Goal: Task Accomplishment & Management: Complete application form

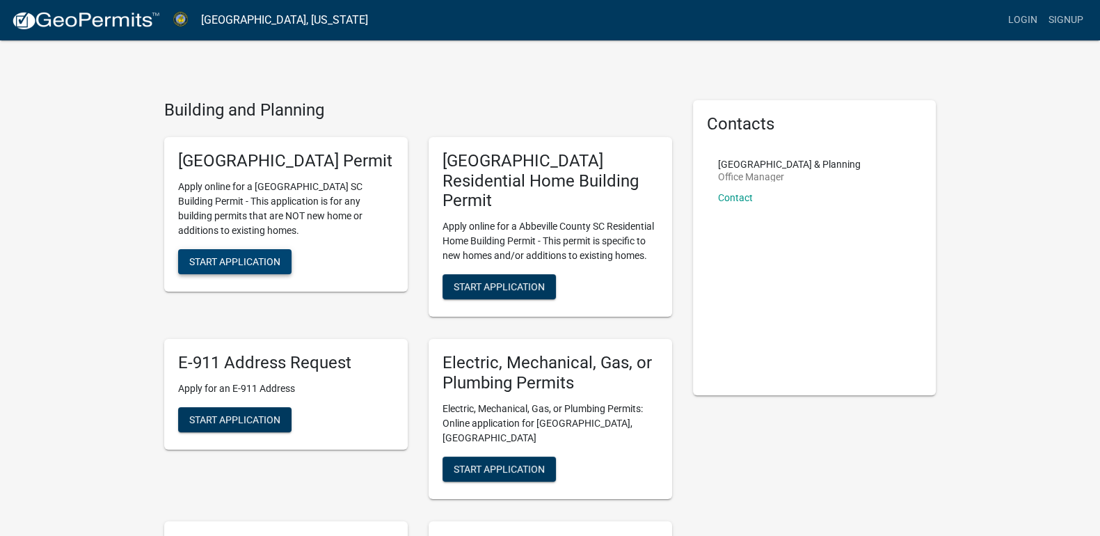
click at [245, 267] on span "Start Application" at bounding box center [234, 260] width 91 height 11
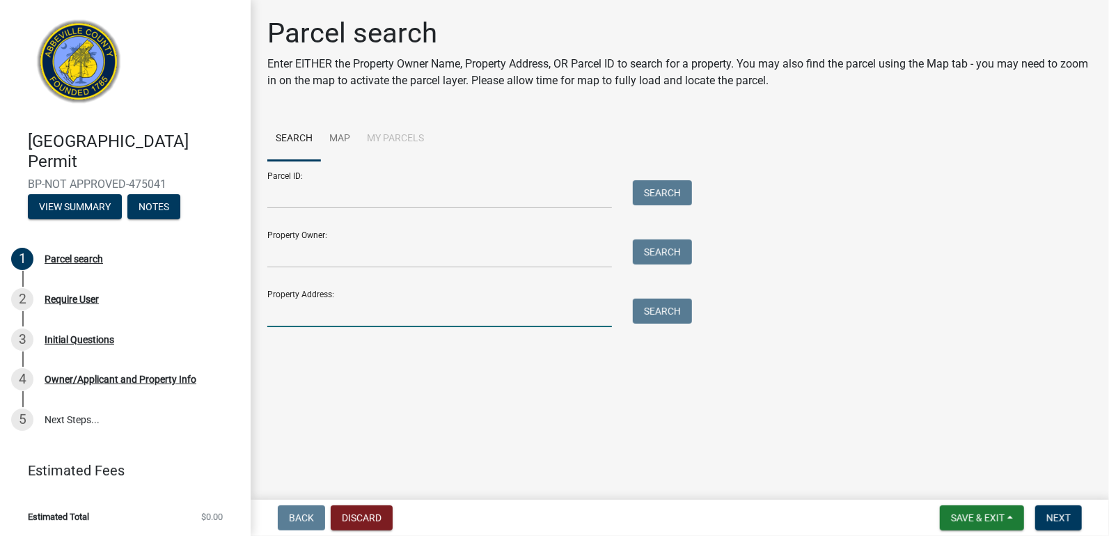
click at [308, 305] on input "Property Address:" at bounding box center [439, 313] width 344 height 29
type input "[STREET_ADDRESS][PERSON_NAME]"
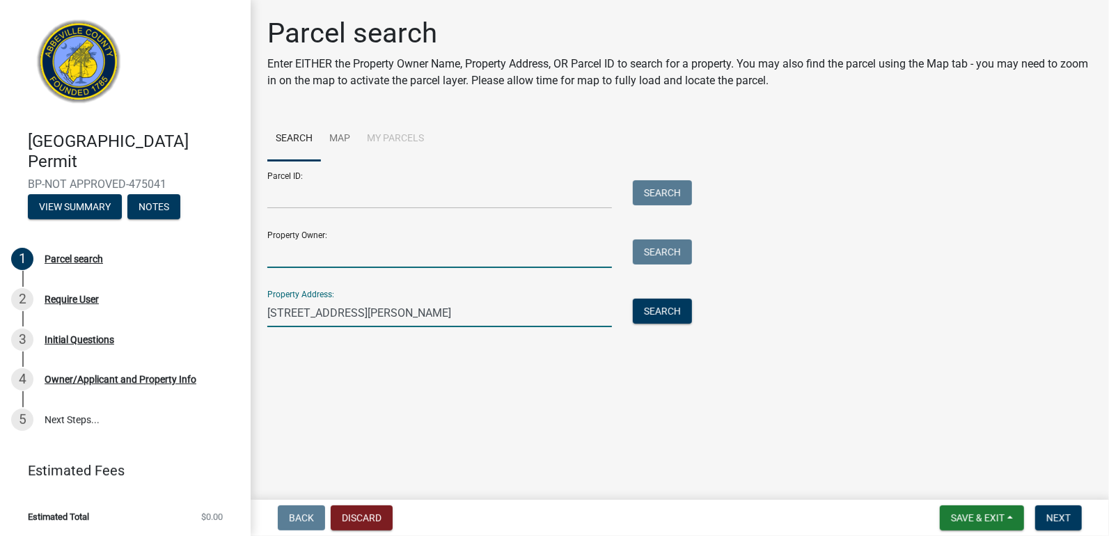
type input "[PERSON_NAME]"
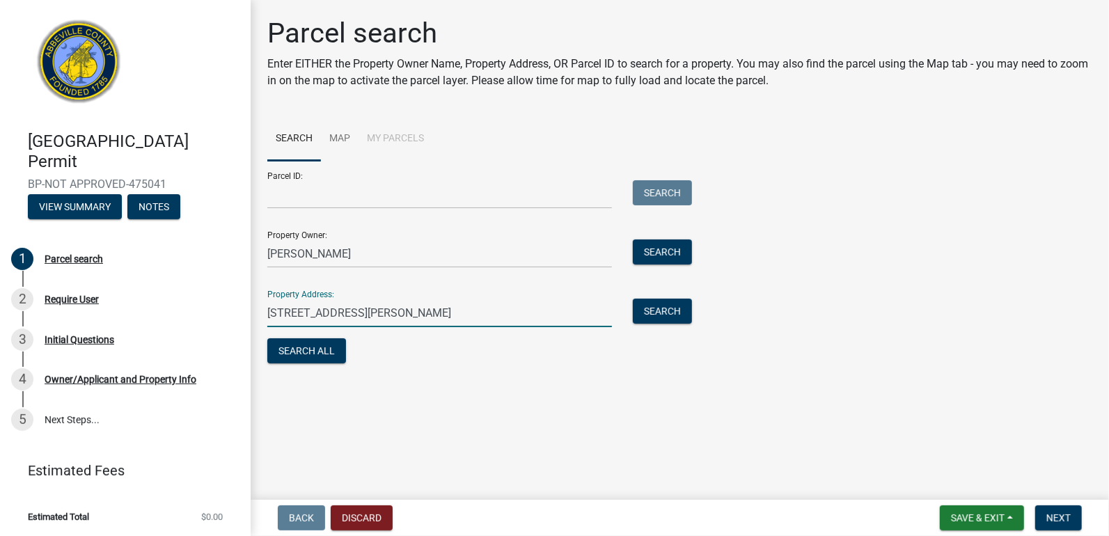
click at [400, 313] on input "505 Olde Puckett Ferry Rd" at bounding box center [439, 313] width 344 height 29
type input "505"
click at [515, 457] on main "Parcel search Enter EITHER the Property Owner Name, Property Address, OR Parcel…" at bounding box center [680, 247] width 858 height 494
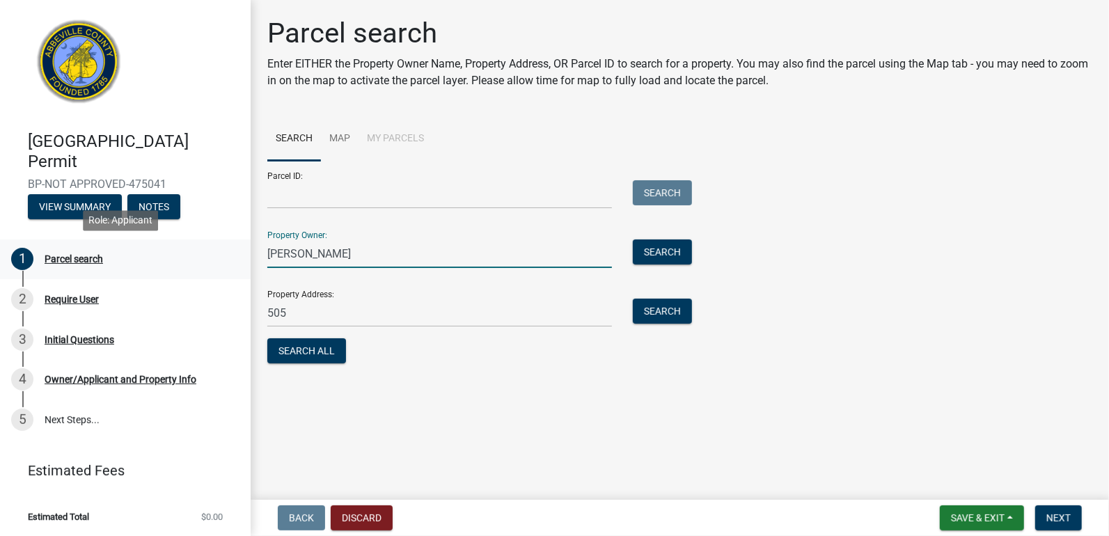
drag, startPoint x: 379, startPoint y: 253, endPoint x: 158, endPoint y: 251, distance: 220.6
click at [158, 251] on div "Abbeville County Building Permit BP-NOT APPROVED-475041 View Summary Notes 1 Pa…" at bounding box center [554, 268] width 1109 height 536
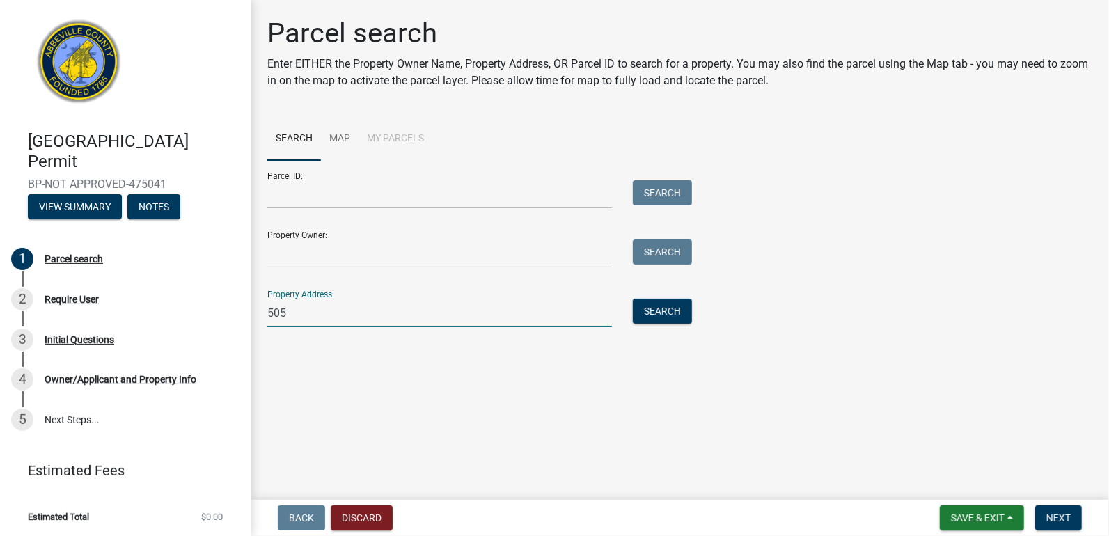
click at [292, 319] on input "505" at bounding box center [439, 313] width 344 height 29
type input "5"
click at [317, 236] on div "Property Owner: Search" at bounding box center [476, 244] width 418 height 48
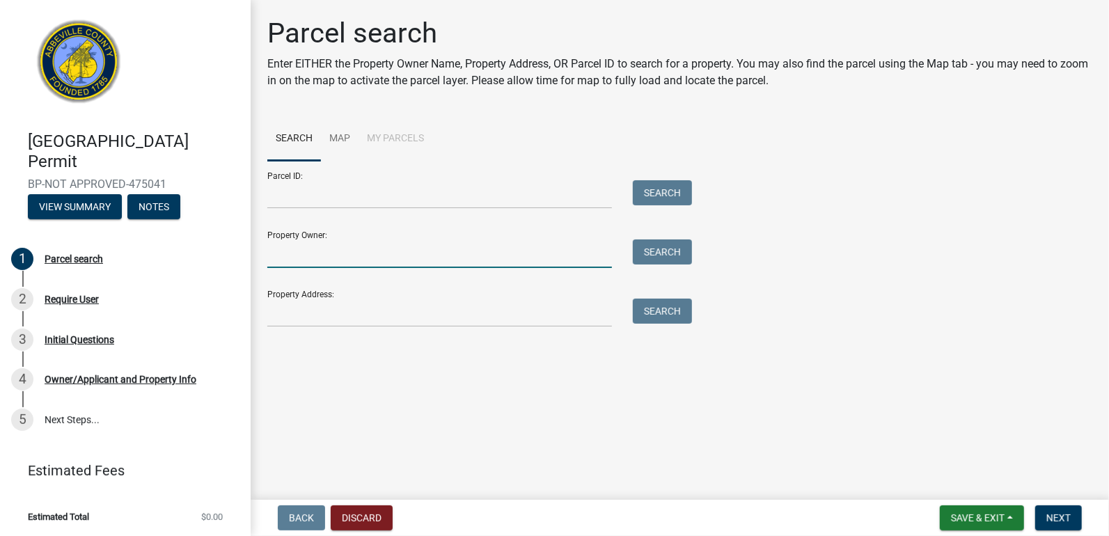
click at [297, 248] on input "Property Owner:" at bounding box center [439, 253] width 344 height 29
type input "Joe and Emily Wallace"
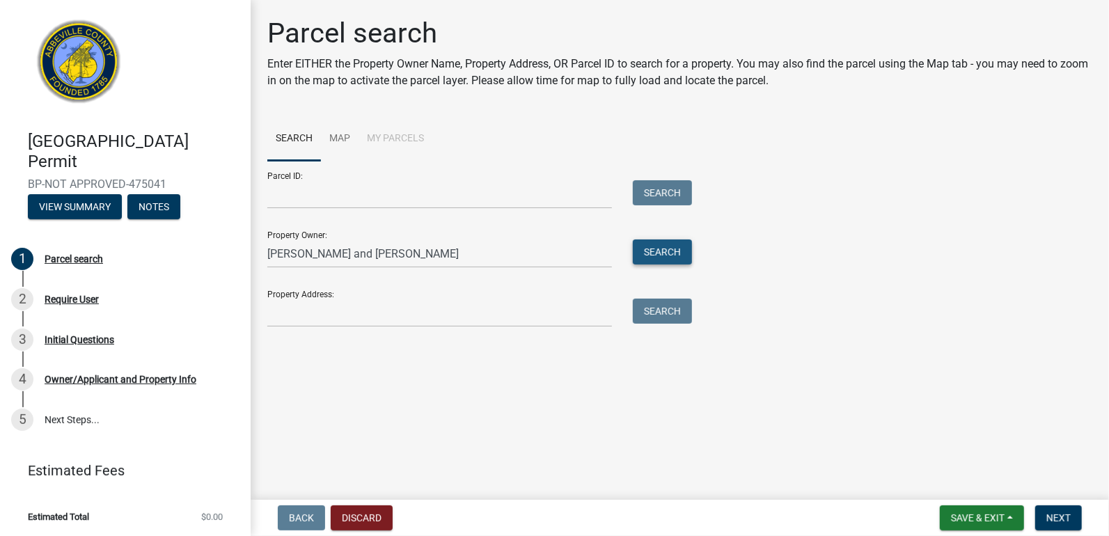
click at [662, 251] on button "Search" at bounding box center [662, 251] width 59 height 25
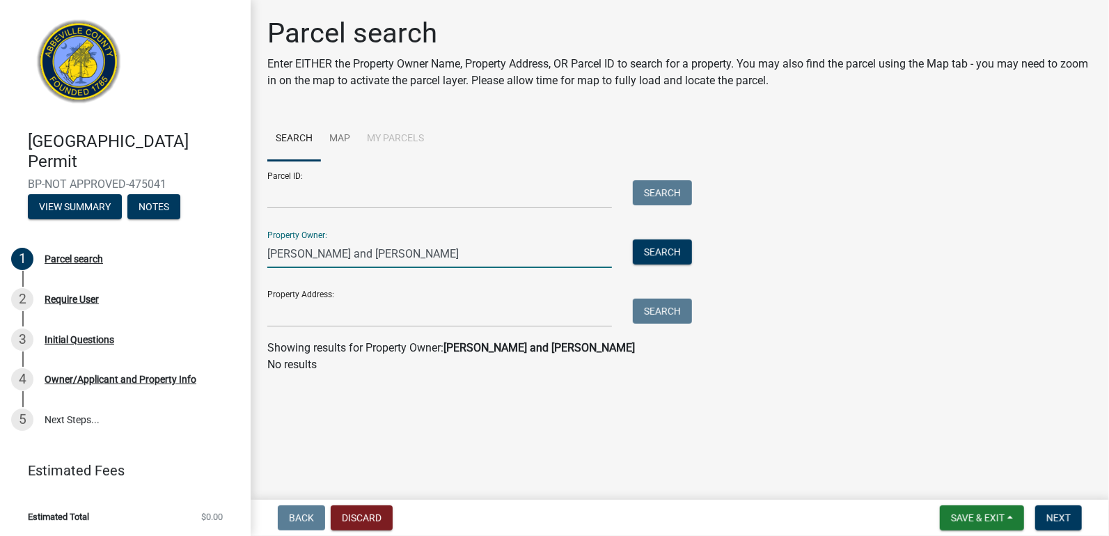
drag, startPoint x: 404, startPoint y: 249, endPoint x: 270, endPoint y: 255, distance: 134.4
click at [270, 255] on input "Joe and Emily Wallace" at bounding box center [439, 253] width 344 height 29
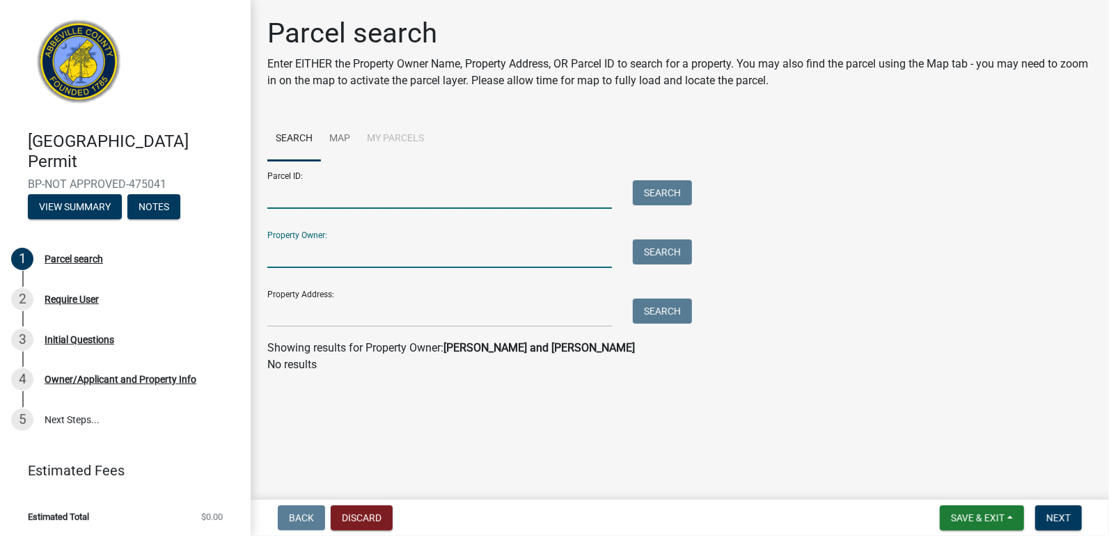
click at [312, 188] on input "Parcel ID:" at bounding box center [439, 194] width 344 height 29
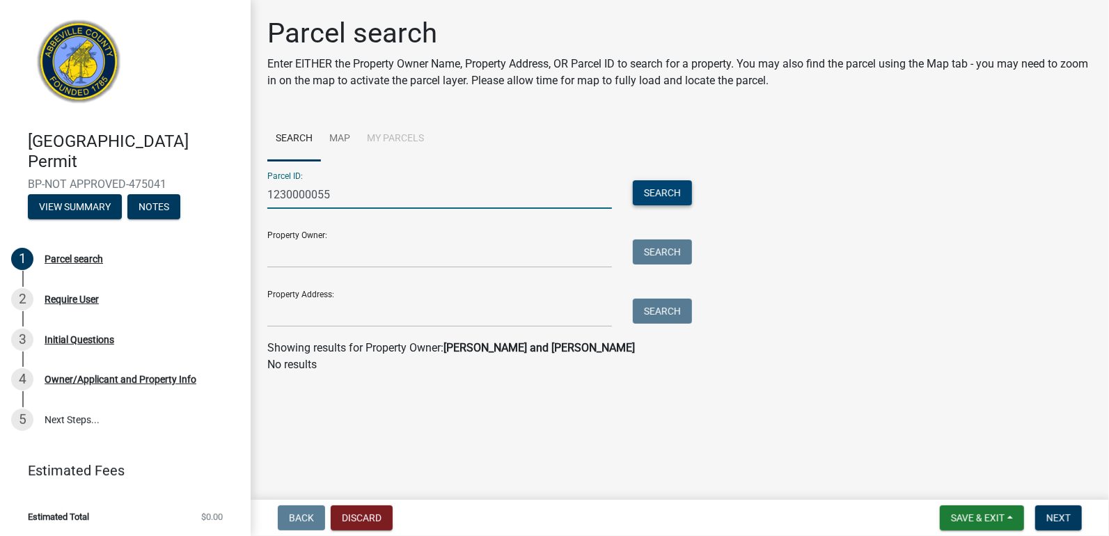
type input "1230000055"
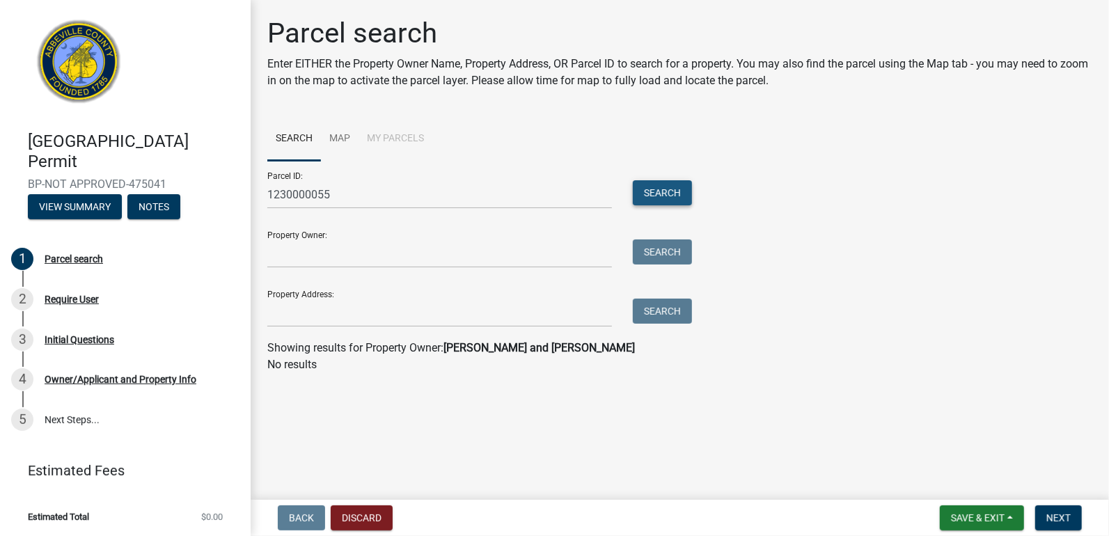
click at [642, 190] on button "Search" at bounding box center [662, 192] width 59 height 25
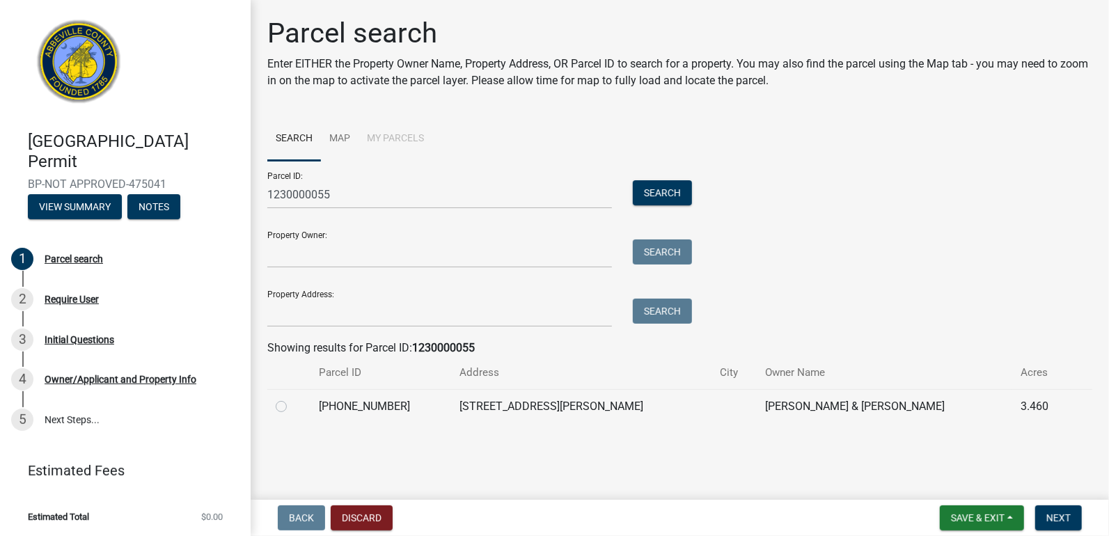
click at [292, 398] on label at bounding box center [292, 398] width 0 height 0
click at [292, 404] on input "radio" at bounding box center [296, 402] width 9 height 9
radio input "true"
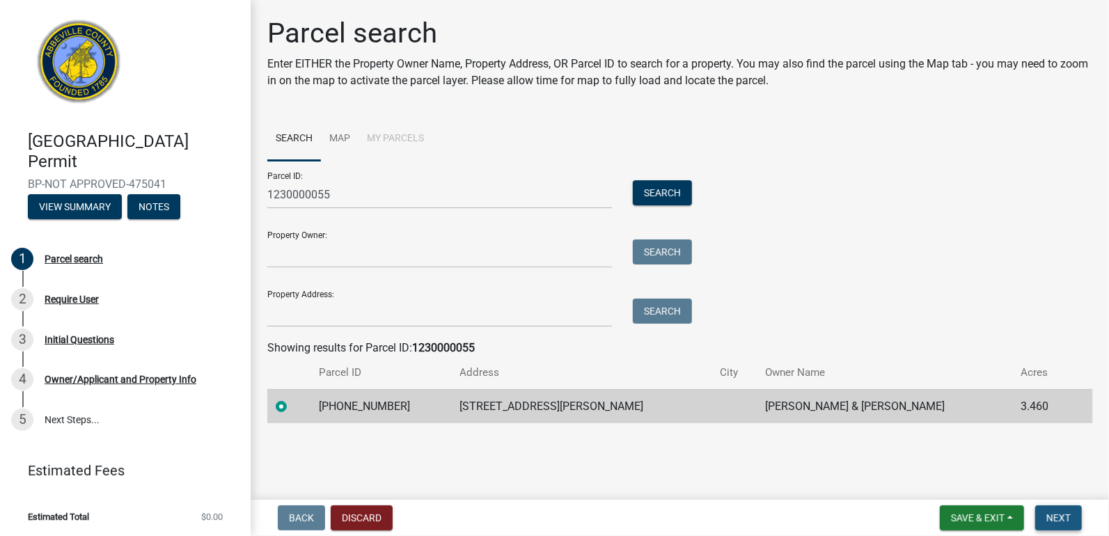
click at [1058, 516] on span "Next" at bounding box center [1058, 517] width 24 height 11
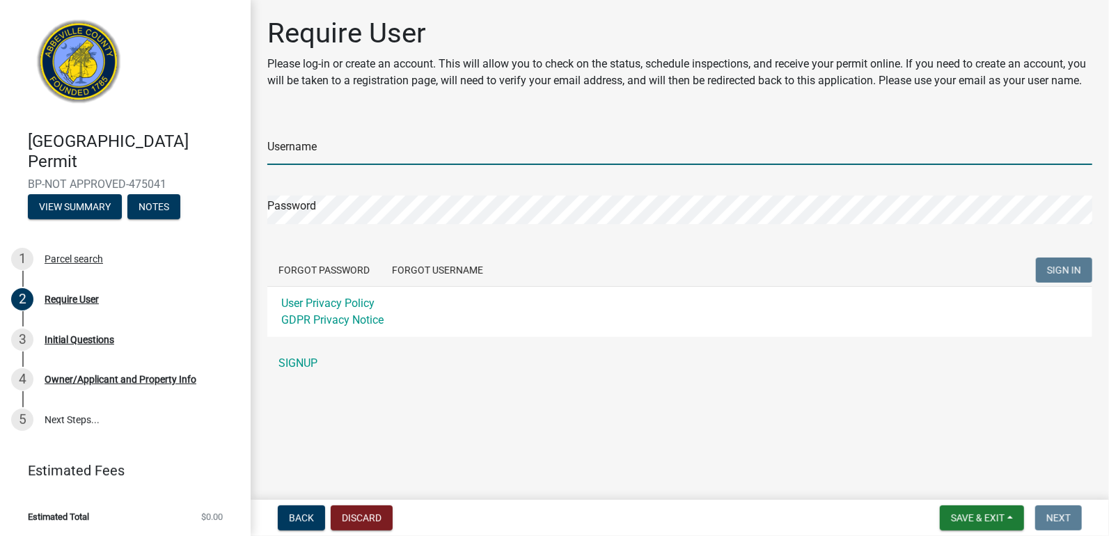
click at [504, 157] on input "Username" at bounding box center [679, 150] width 825 height 29
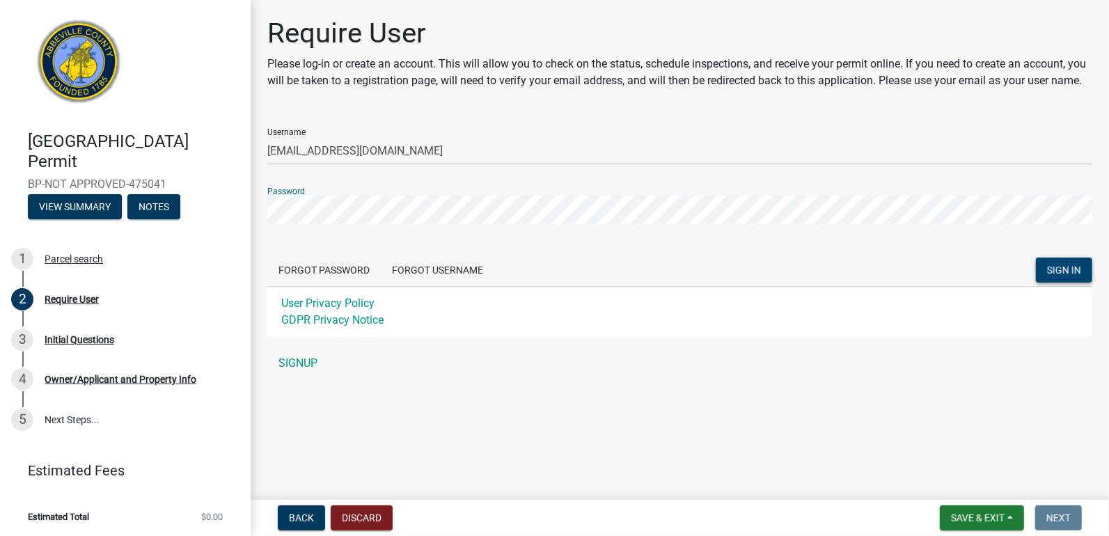
click at [1068, 267] on span "SIGN IN" at bounding box center [1064, 269] width 34 height 11
click at [251, 219] on div "Require User Please log-in or create an account. This will allow you to check o…" at bounding box center [680, 203] width 858 height 373
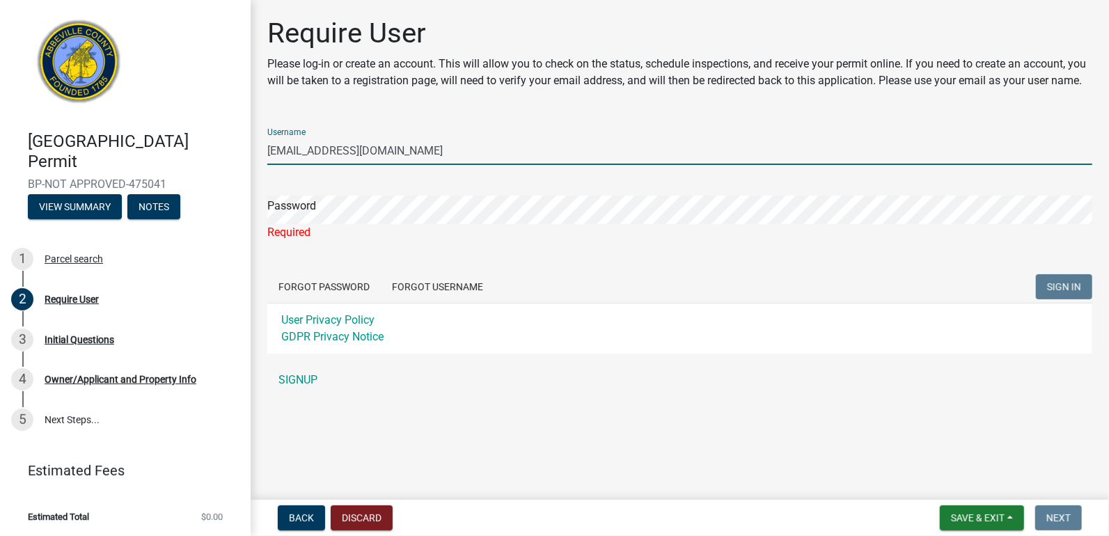
drag, startPoint x: 414, startPoint y: 143, endPoint x: 205, endPoint y: 180, distance: 212.0
click at [225, 177] on div "Abbeville County Building Permit BP-NOT APPROVED-475041 View Summary Notes 1 Pa…" at bounding box center [554, 268] width 1109 height 536
click at [312, 157] on input "General" at bounding box center [679, 150] width 825 height 29
type input "Generalconstruction"
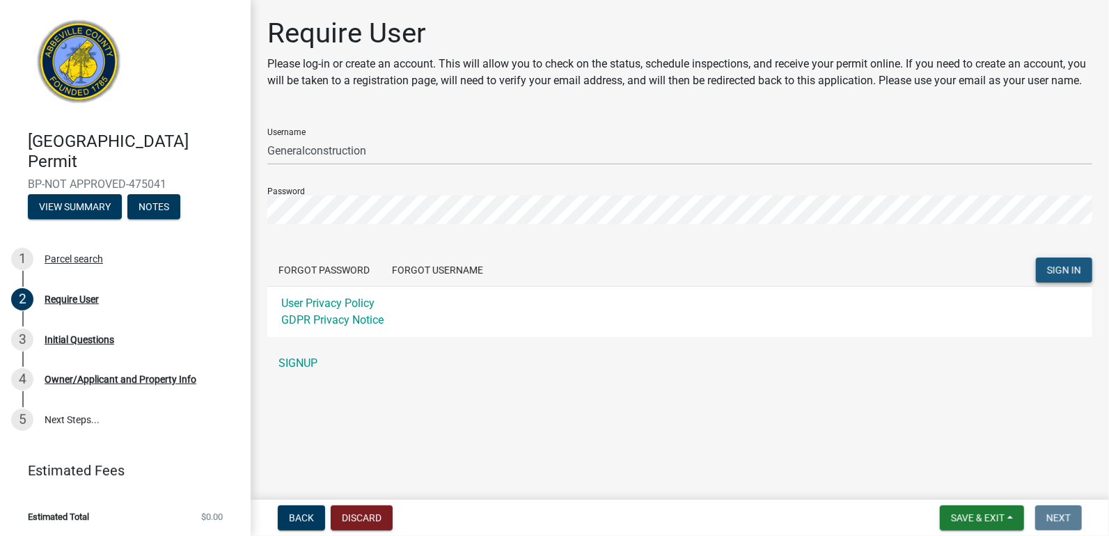
click at [1075, 270] on span "SIGN IN" at bounding box center [1064, 269] width 34 height 11
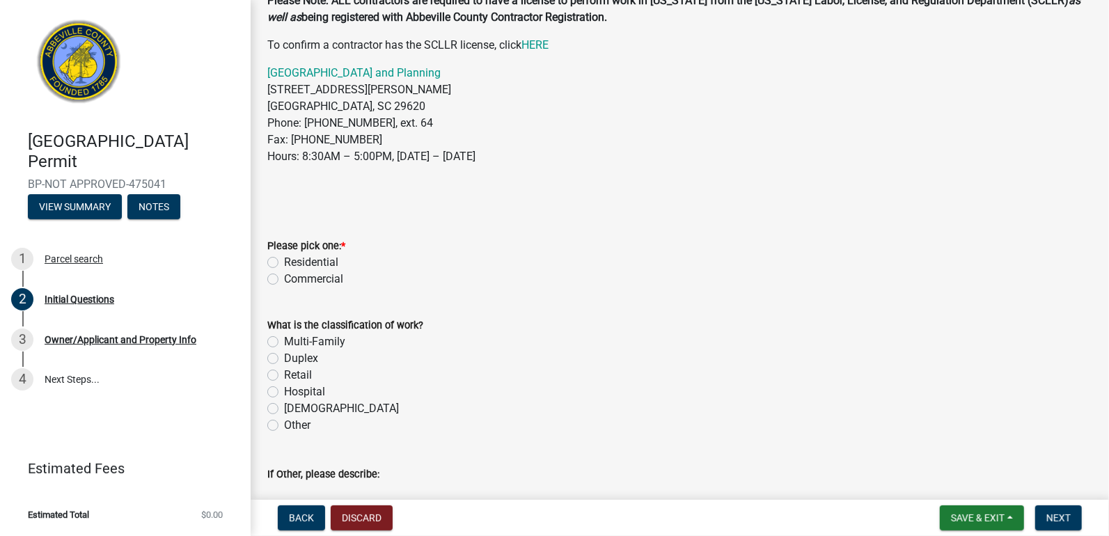
scroll to position [116, 0]
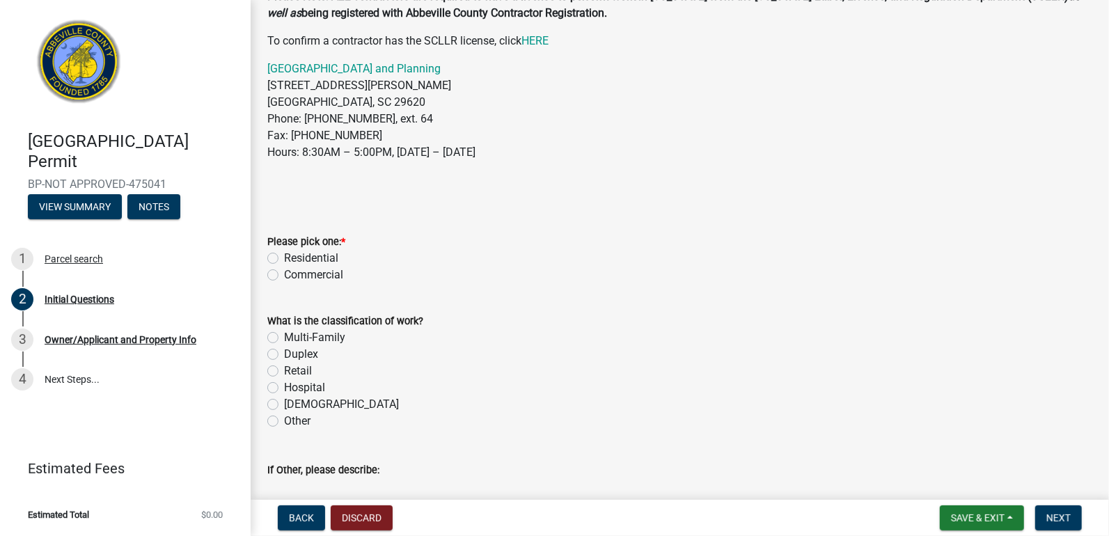
click at [284, 257] on label "Residential" at bounding box center [311, 258] width 54 height 17
click at [284, 257] on input "Residential" at bounding box center [288, 254] width 9 height 9
radio input "true"
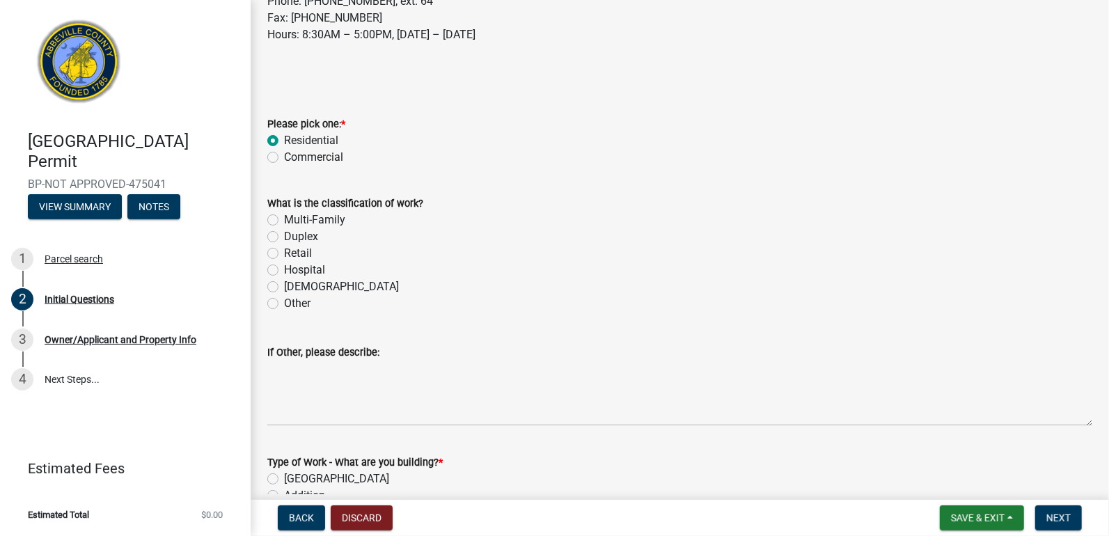
scroll to position [289, 0]
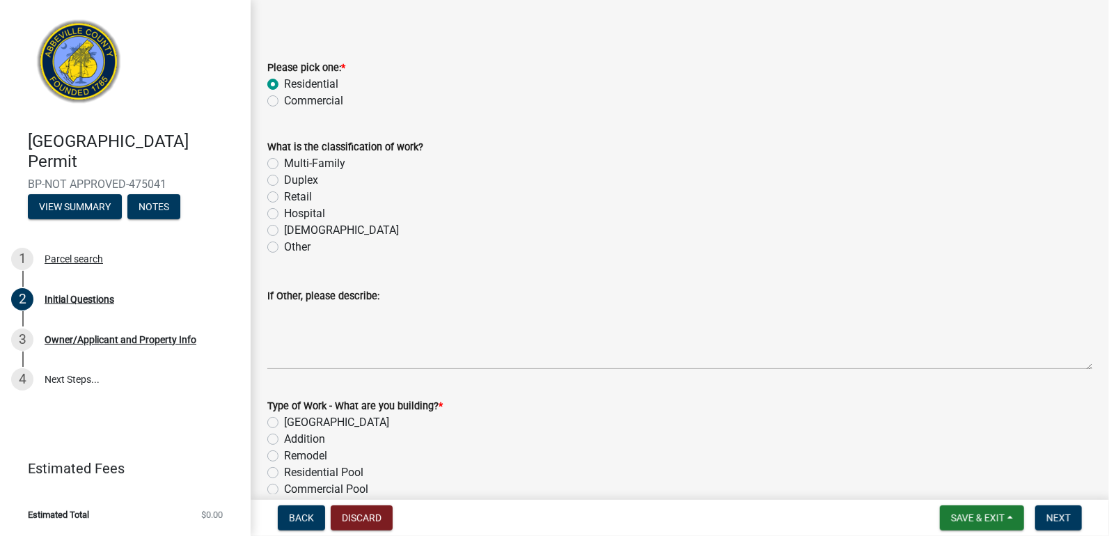
click at [284, 245] on label "Other" at bounding box center [297, 247] width 26 height 17
click at [284, 245] on input "Other" at bounding box center [288, 243] width 9 height 9
radio input "true"
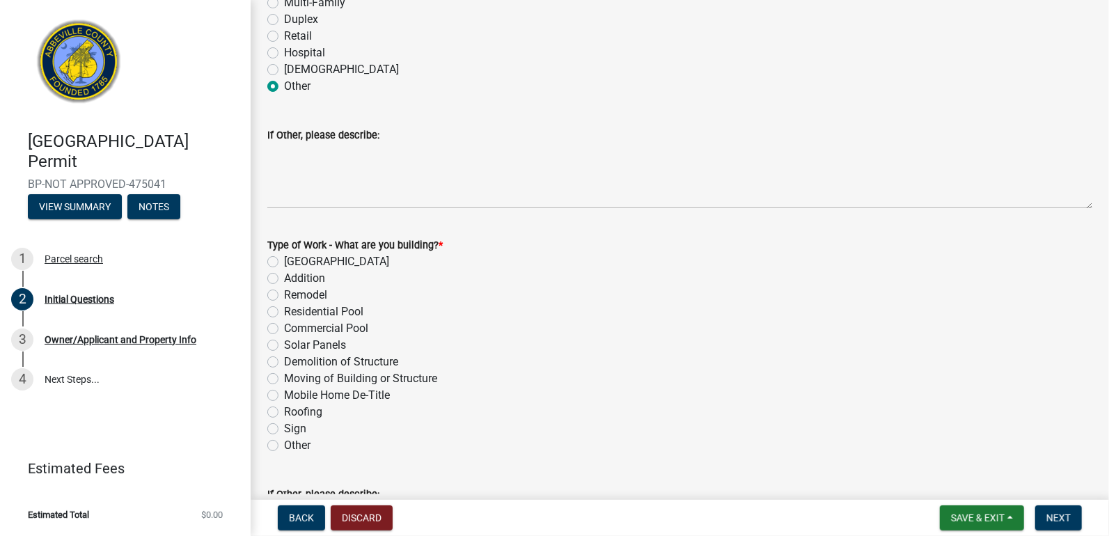
scroll to position [463, 0]
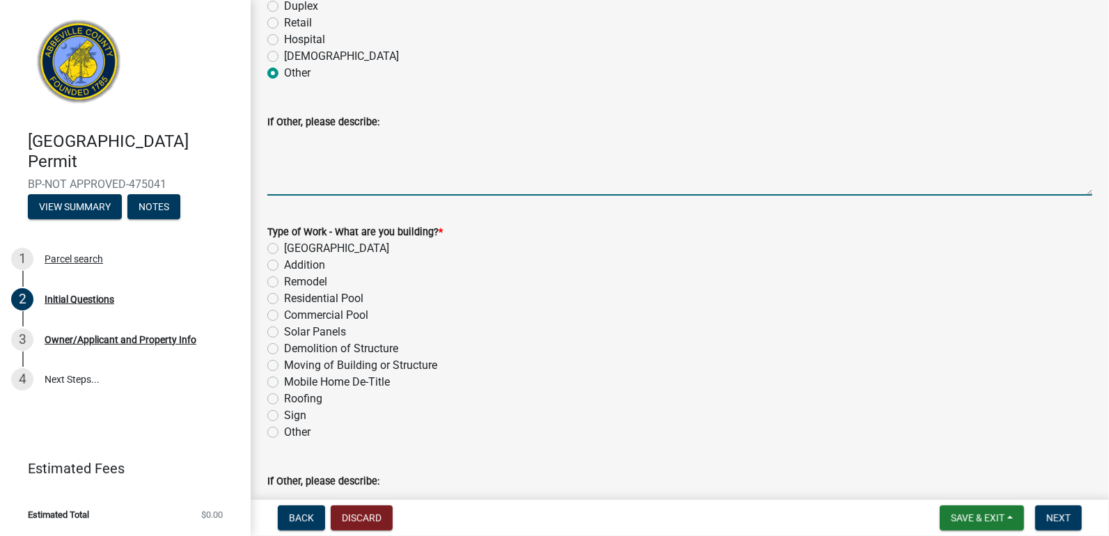
click at [301, 177] on textarea "If Other, please describe:" at bounding box center [679, 162] width 825 height 65
type textarea "Garage"
click at [284, 244] on label "New Building" at bounding box center [336, 248] width 105 height 17
click at [284, 244] on input "New Building" at bounding box center [288, 244] width 9 height 9
radio input "true"
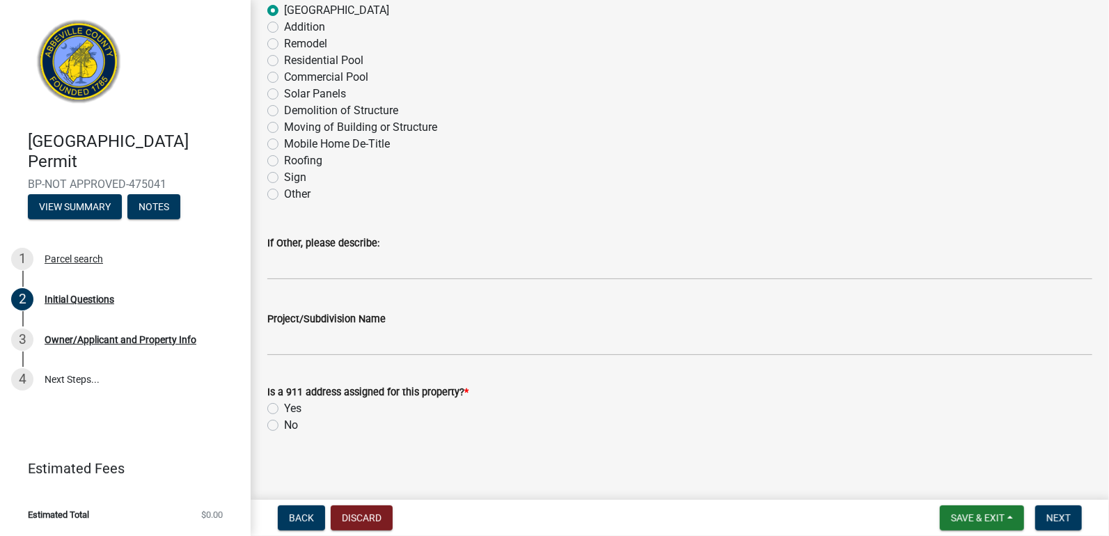
scroll to position [707, 0]
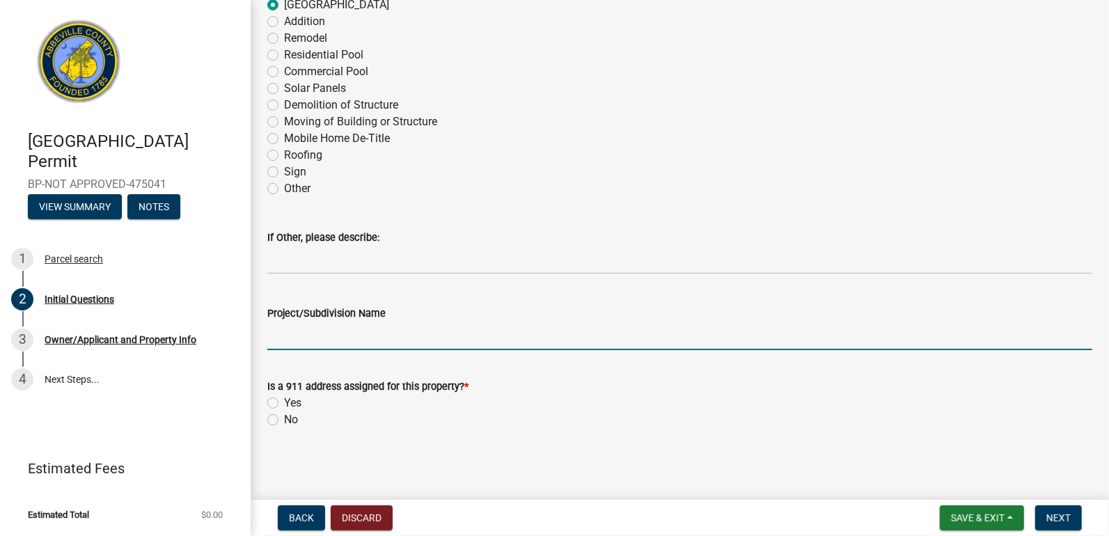
click at [328, 339] on input "Project/Subdivision Name" at bounding box center [679, 336] width 825 height 29
type input "Wallace Garage"
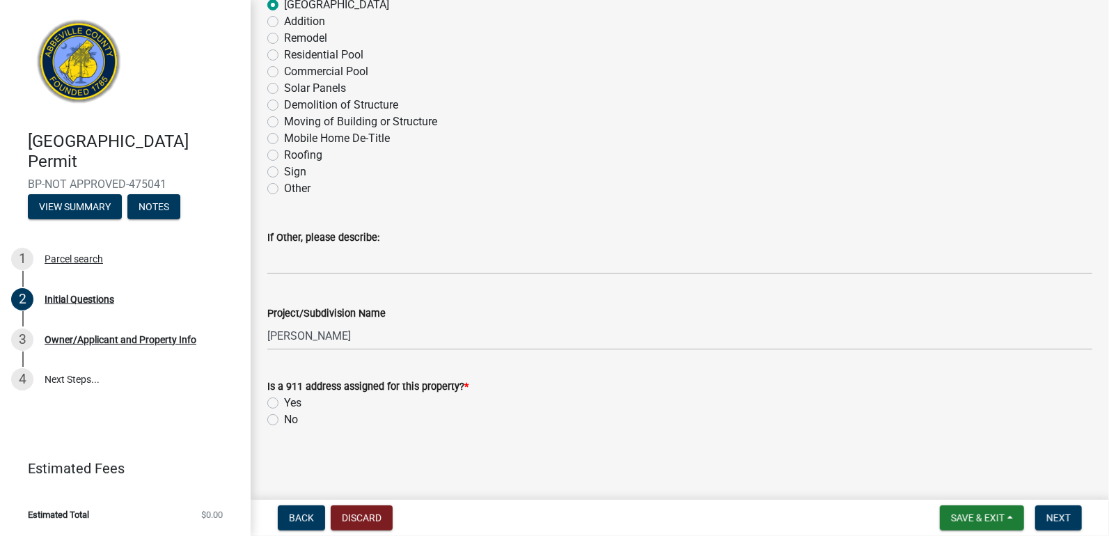
click at [284, 400] on label "Yes" at bounding box center [292, 403] width 17 height 17
click at [284, 400] on input "Yes" at bounding box center [288, 399] width 9 height 9
radio input "true"
click at [1049, 513] on span "Next" at bounding box center [1058, 517] width 24 height 11
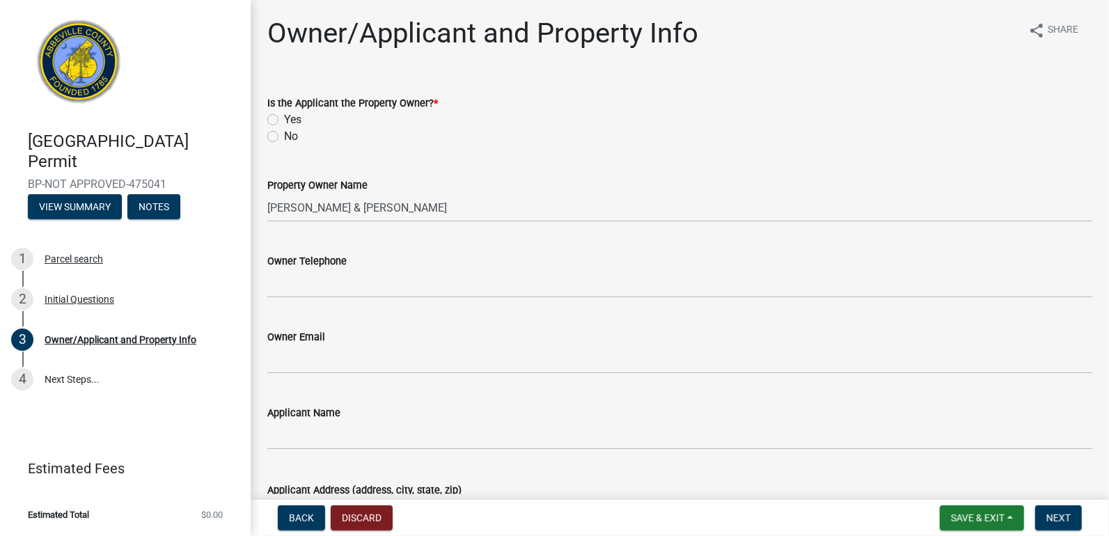
click at [284, 136] on label "No" at bounding box center [291, 136] width 14 height 17
click at [284, 136] on input "No" at bounding box center [288, 132] width 9 height 9
radio input "true"
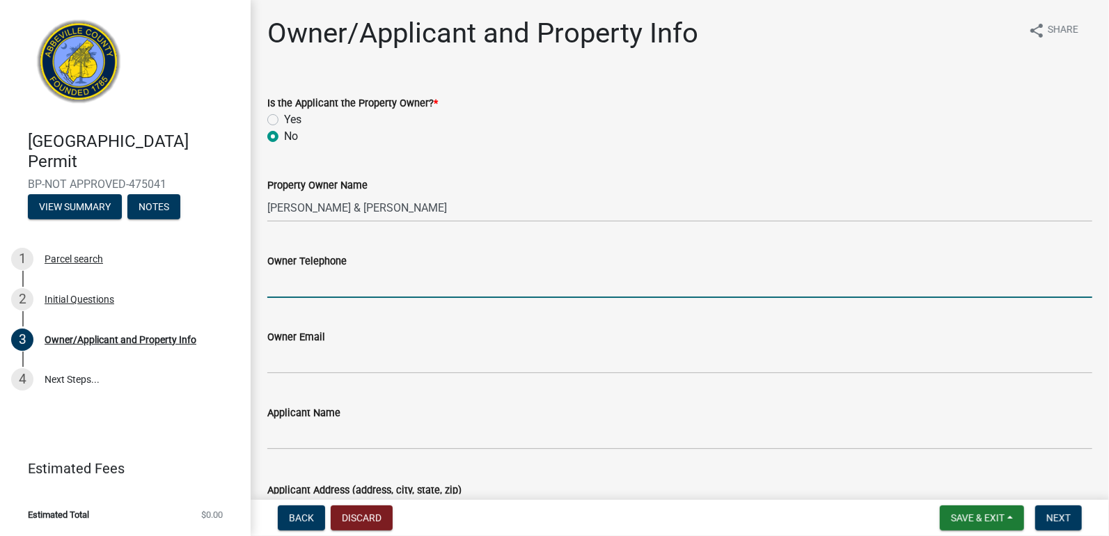
click at [292, 289] on input "Owner Telephone" at bounding box center [679, 283] width 825 height 29
type input "864-378-3741"
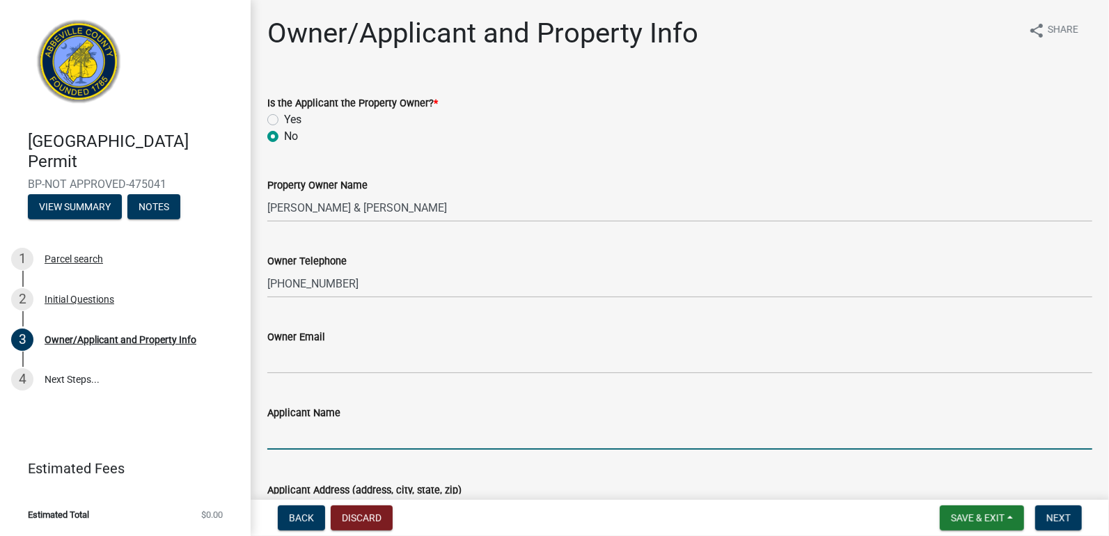
click at [281, 437] on input "Applicant Name" at bounding box center [679, 435] width 825 height 29
type input "[PERSON_NAME]"
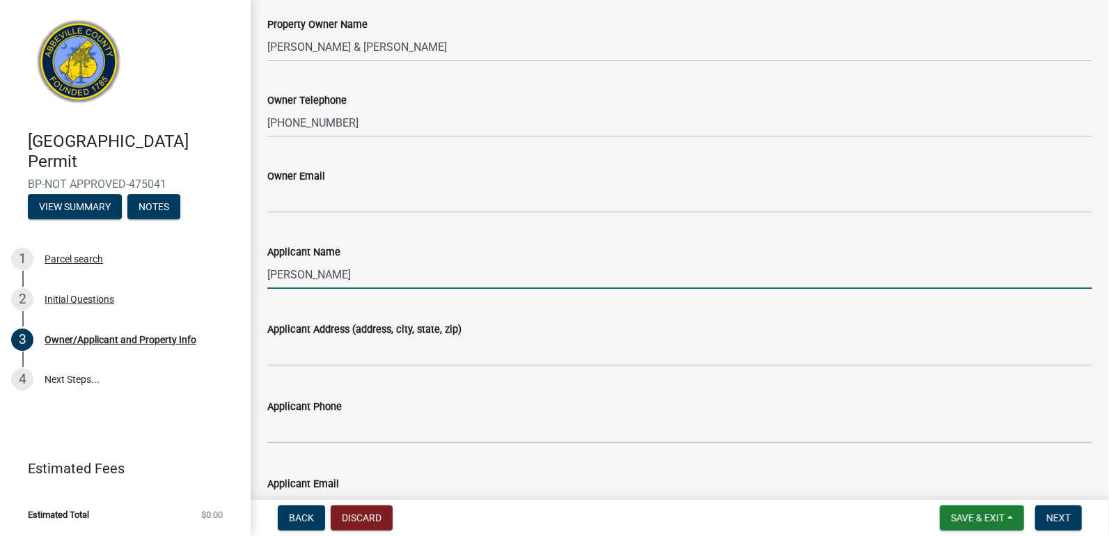
scroll to position [173, 0]
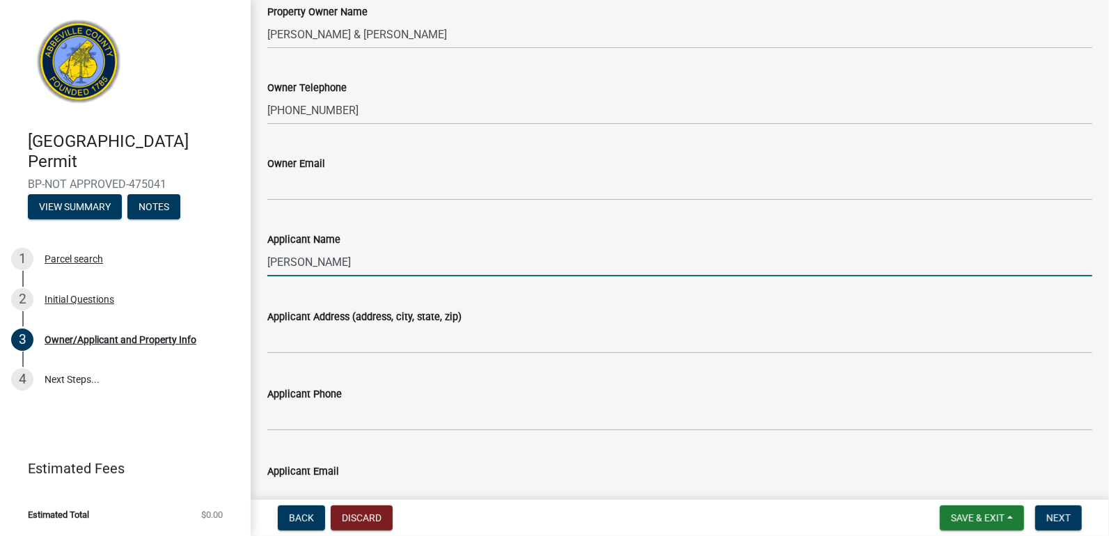
click at [370, 260] on input "[PERSON_NAME]" at bounding box center [679, 262] width 825 height 29
drag, startPoint x: 370, startPoint y: 260, endPoint x: 246, endPoint y: 246, distance: 125.4
click at [246, 246] on div "Abbeville County Building Permit BP-NOT APPROVED-475041 View Summary Notes 1 Pa…" at bounding box center [554, 268] width 1109 height 536
click at [276, 252] on input "[PERSON_NAME]" at bounding box center [679, 262] width 825 height 29
drag, startPoint x: 360, startPoint y: 264, endPoint x: 235, endPoint y: 254, distance: 125.7
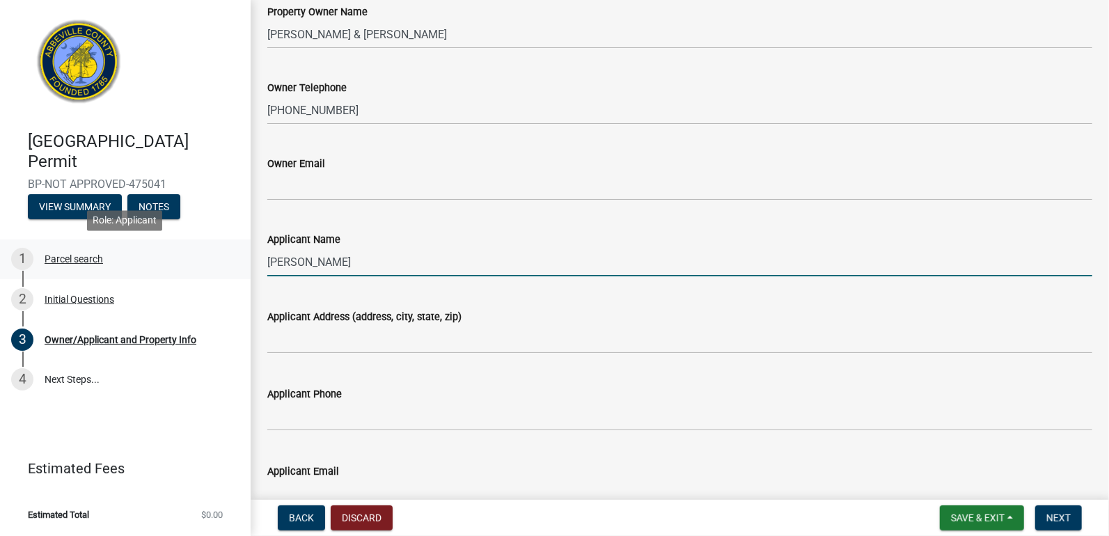
click at [241, 253] on div "Abbeville County Building Permit BP-NOT APPROVED-475041 View Summary Notes 1 Pa…" at bounding box center [554, 268] width 1109 height 536
type input "General Construction Services"
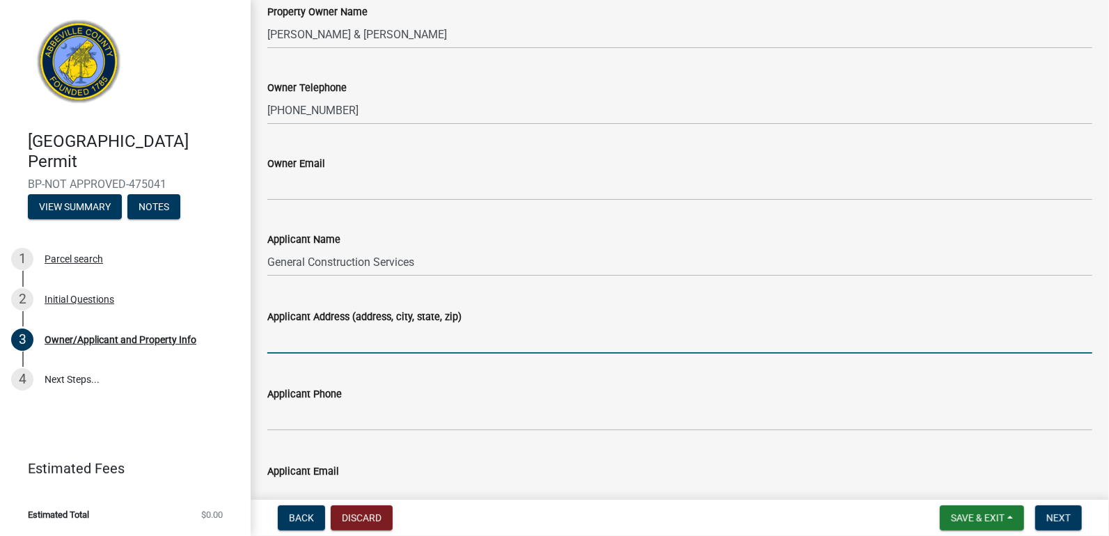
click at [345, 341] on input "Applicant Address (address, city, state, zip)" at bounding box center [679, 339] width 825 height 29
click at [447, 336] on input "Applicant Address (address, city, state, zip)" at bounding box center [679, 339] width 825 height 29
type input "214 Ellis Ave"
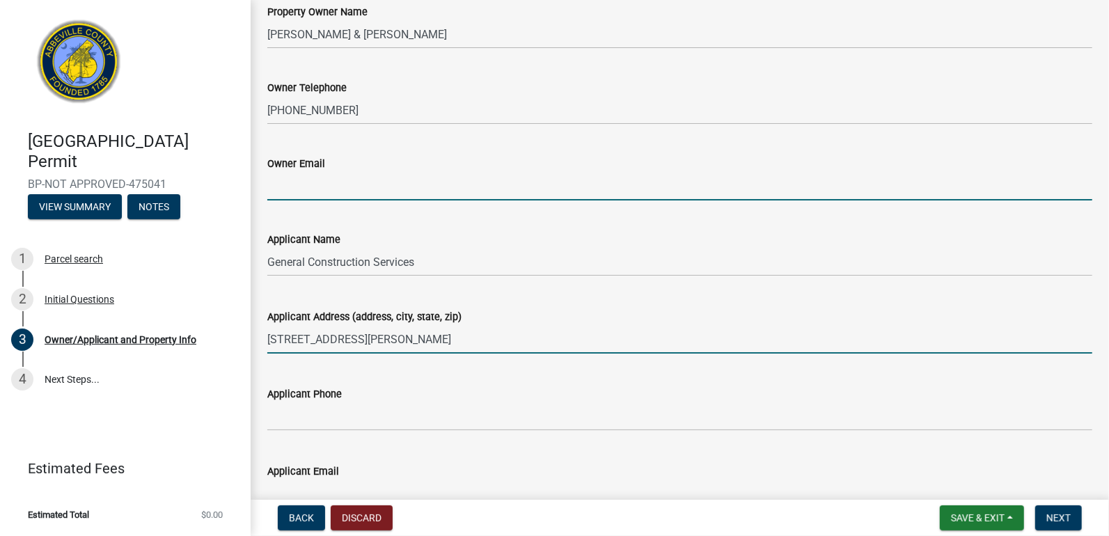
type input "mclary@abbevillecitysc.com"
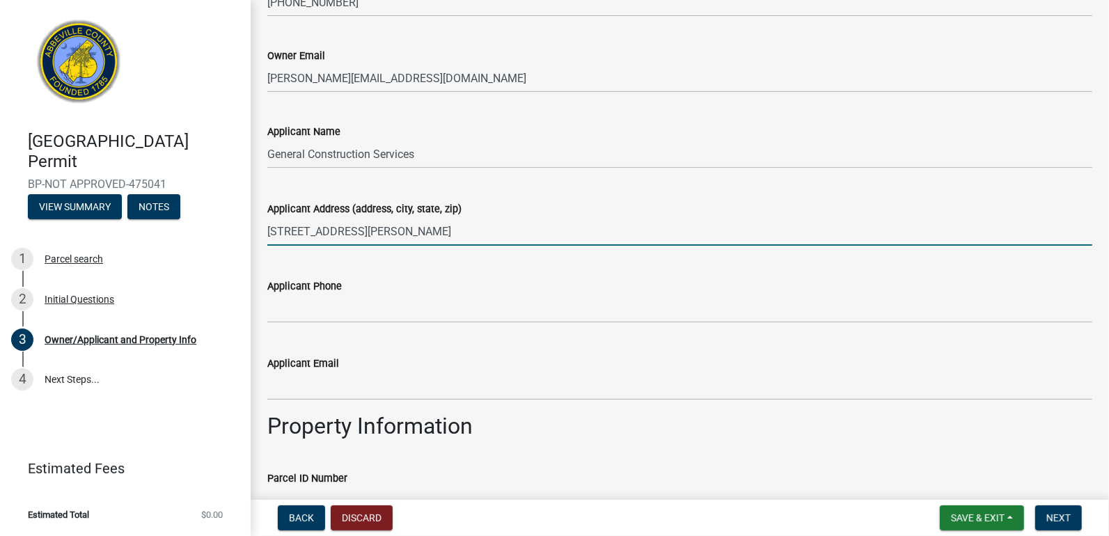
scroll to position [289, 0]
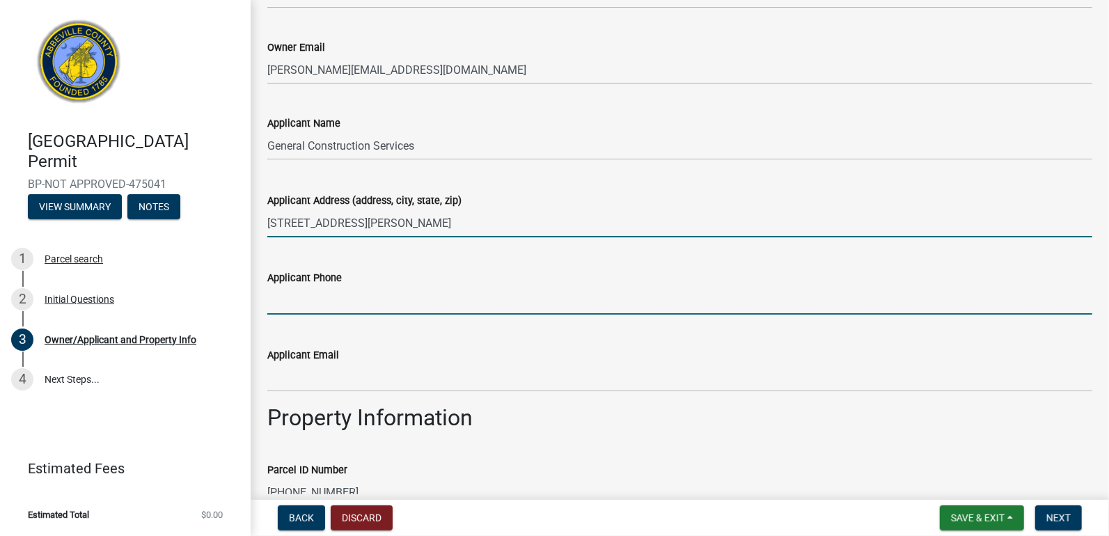
click at [302, 302] on input "Applicant Phone" at bounding box center [679, 300] width 825 height 29
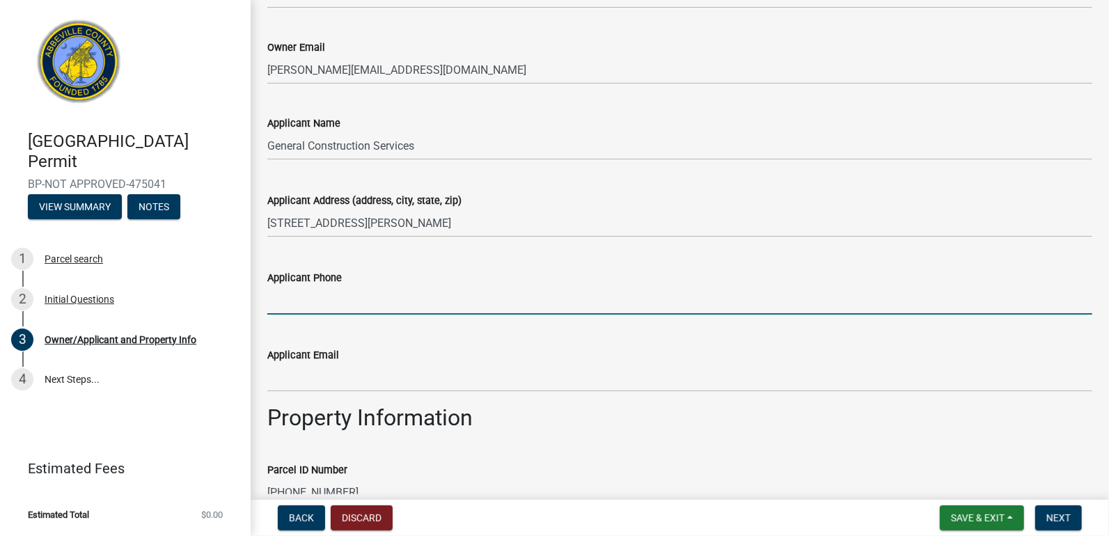
type input "864-391-7315"
type input "rweichmann@wctel.net"
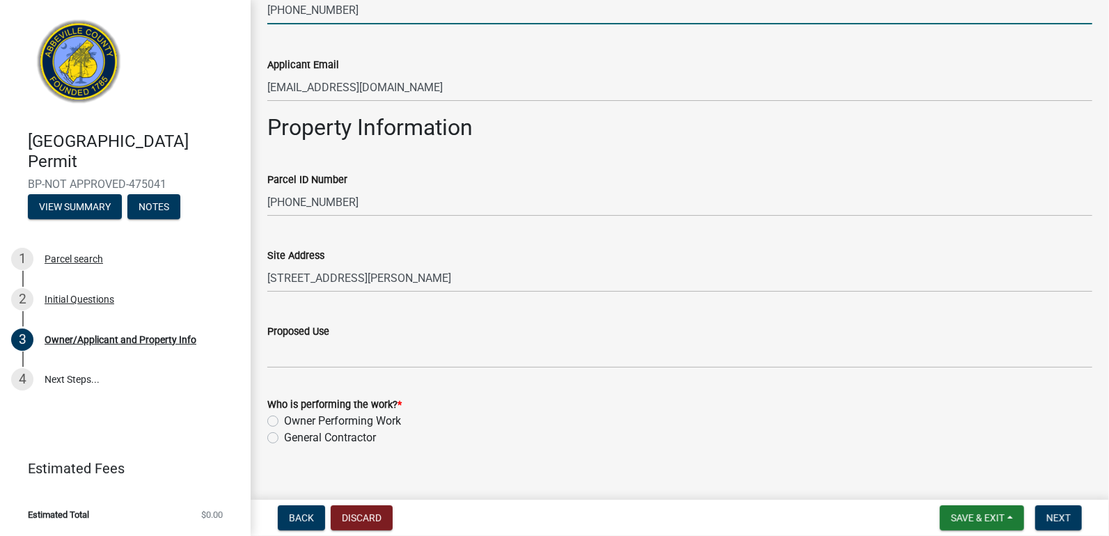
scroll to position [598, 0]
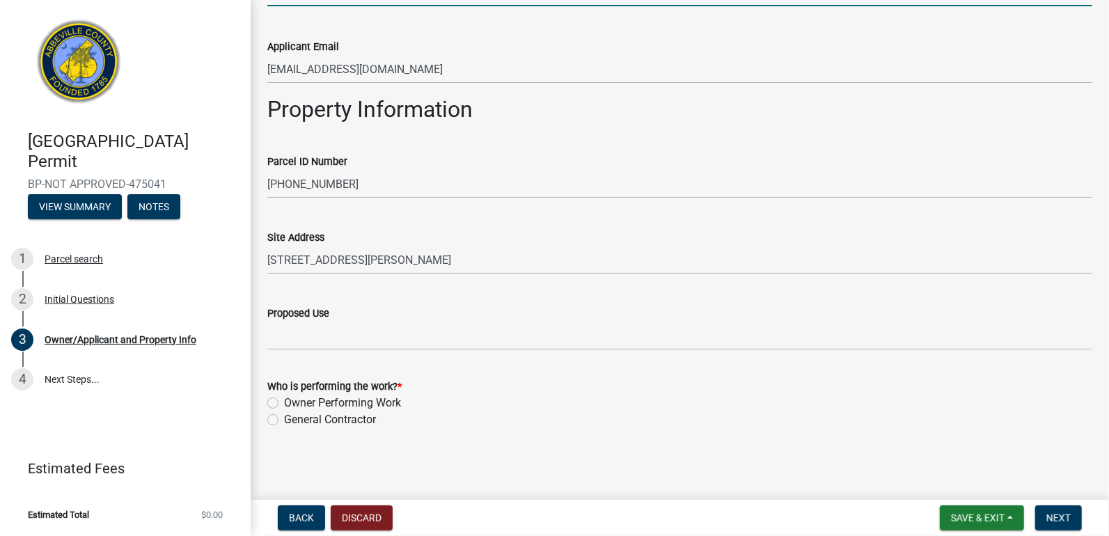
click at [284, 420] on label "General Contractor" at bounding box center [330, 419] width 92 height 17
click at [284, 420] on input "General Contractor" at bounding box center [288, 415] width 9 height 9
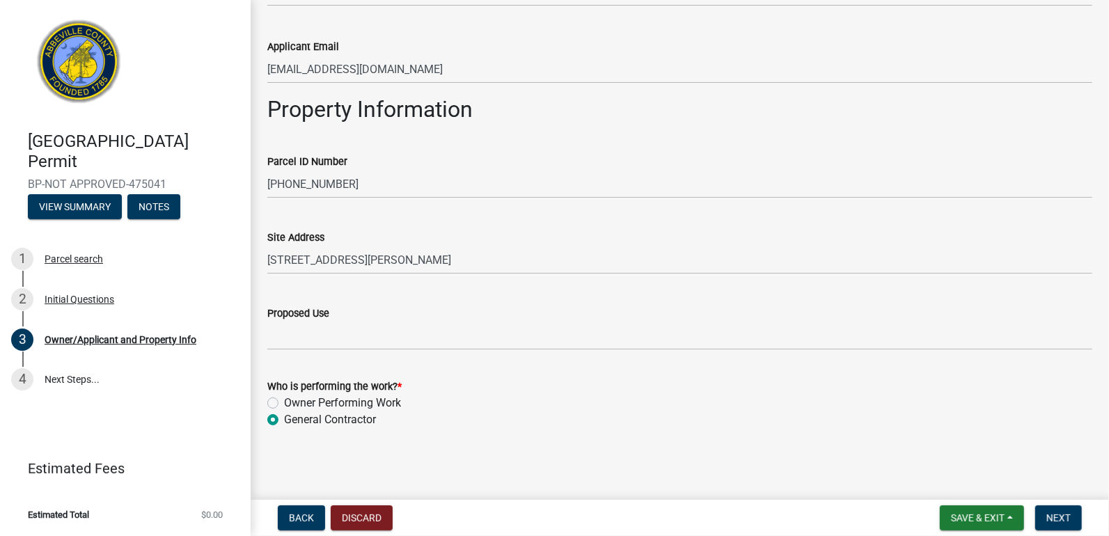
radio input "true"
click at [1072, 516] on button "Next" at bounding box center [1058, 517] width 47 height 25
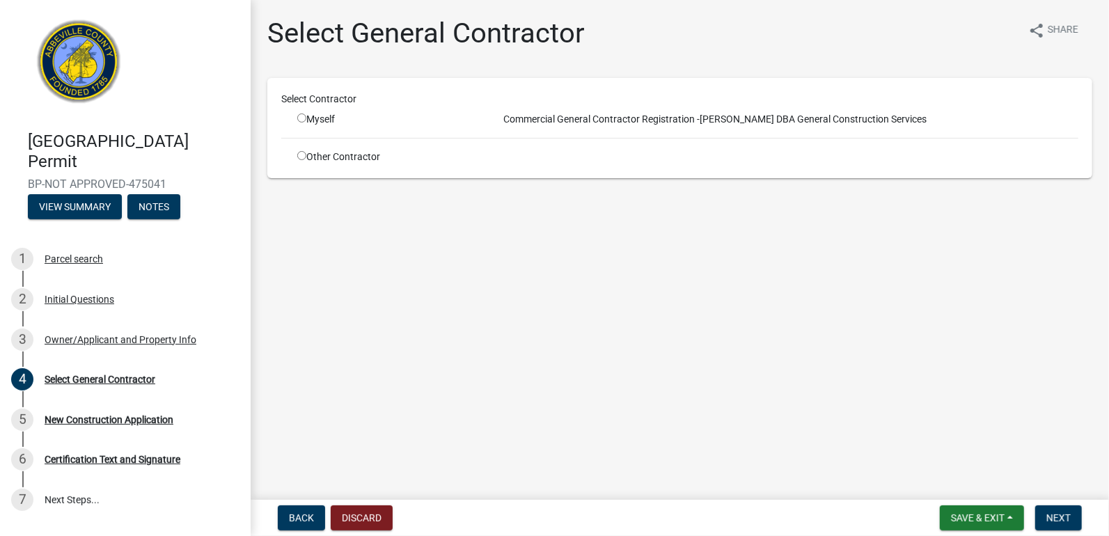
click at [303, 118] on input "radio" at bounding box center [301, 117] width 9 height 9
radio input "true"
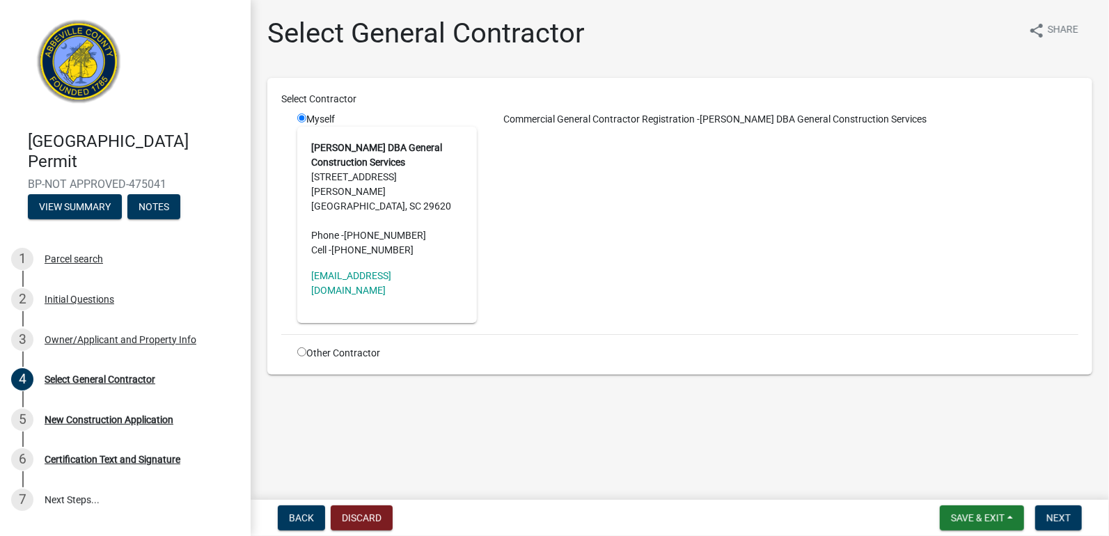
click at [671, 264] on div "Commercial General Contractor Registration - Robert Weichmann DBA General Const…" at bounding box center [787, 217] width 601 height 211
click at [1054, 514] on span "Next" at bounding box center [1058, 517] width 24 height 11
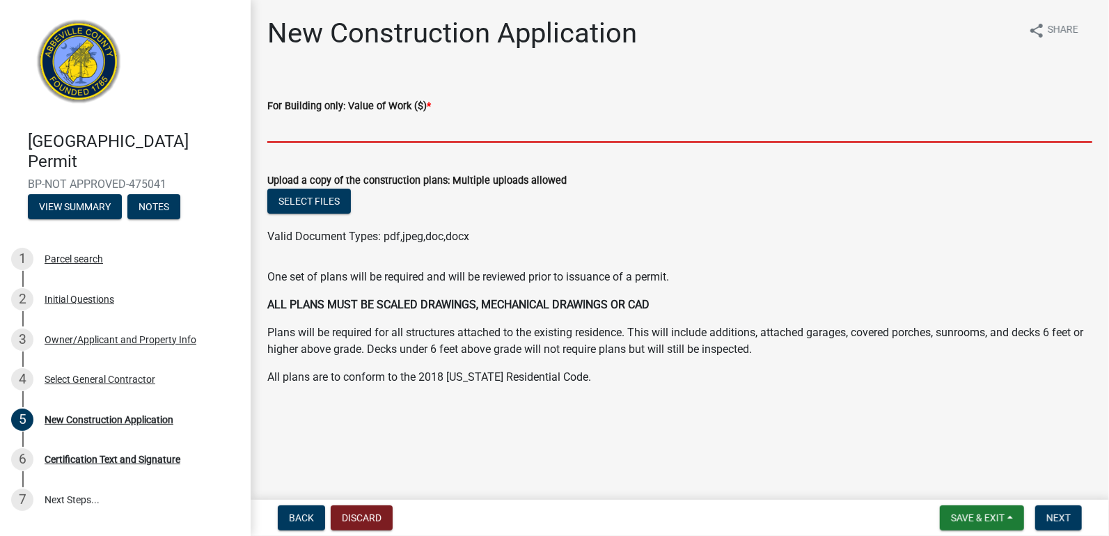
click at [313, 133] on input "text" at bounding box center [679, 128] width 825 height 29
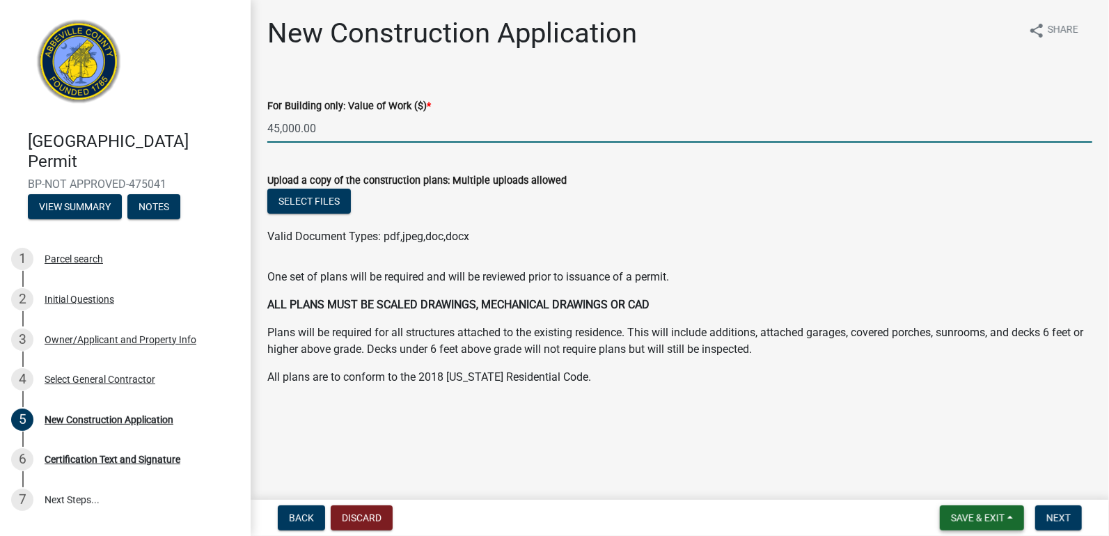
type input "45000"
click at [964, 519] on span "Save & Exit" at bounding box center [978, 517] width 54 height 11
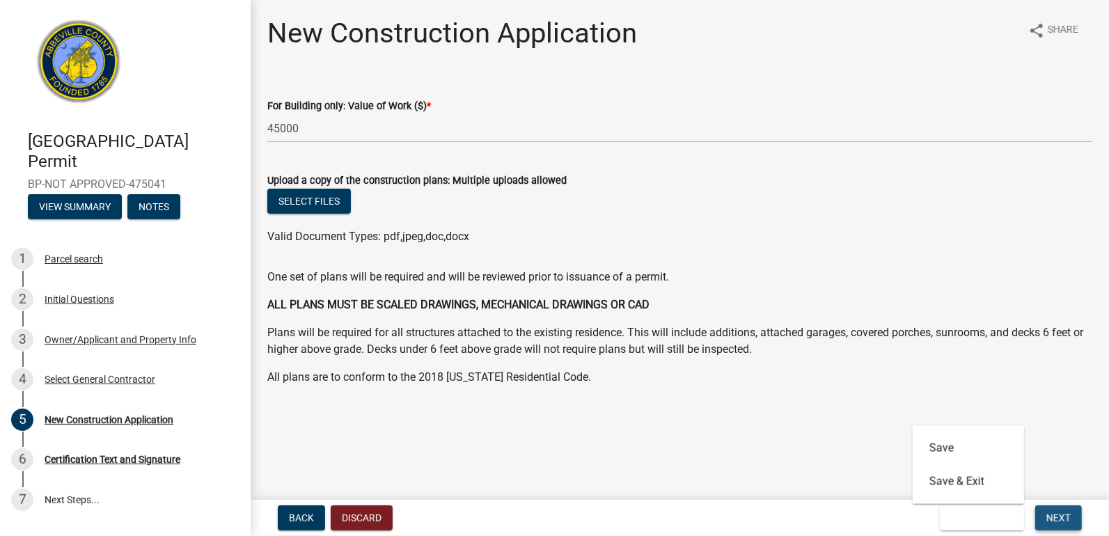
click at [1059, 514] on span "Next" at bounding box center [1058, 517] width 24 height 11
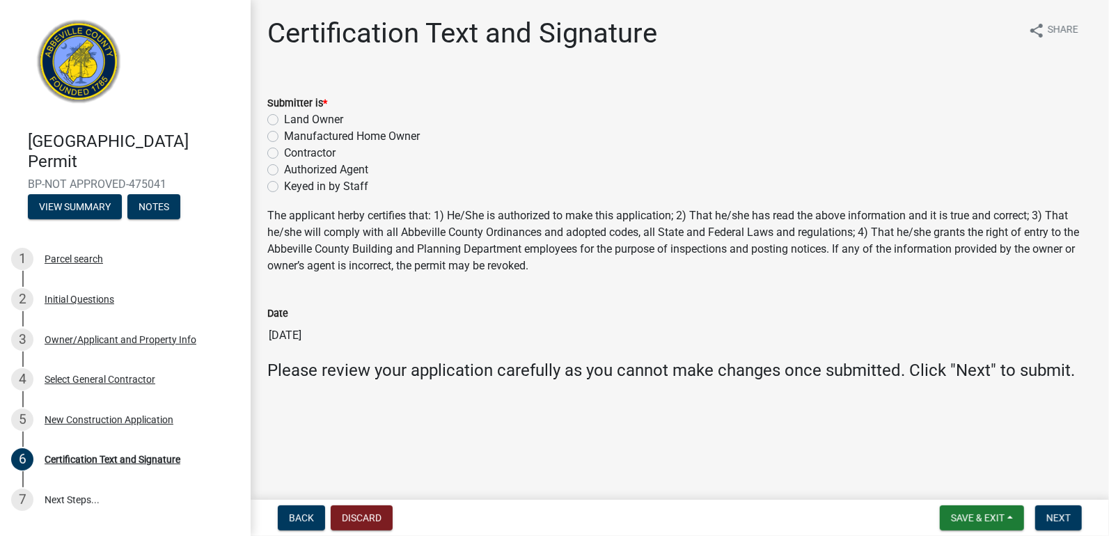
click at [284, 150] on label "Contractor" at bounding box center [309, 153] width 51 height 17
click at [284, 150] on input "Contractor" at bounding box center [288, 149] width 9 height 9
radio input "true"
click at [1051, 513] on span "Next" at bounding box center [1058, 517] width 24 height 11
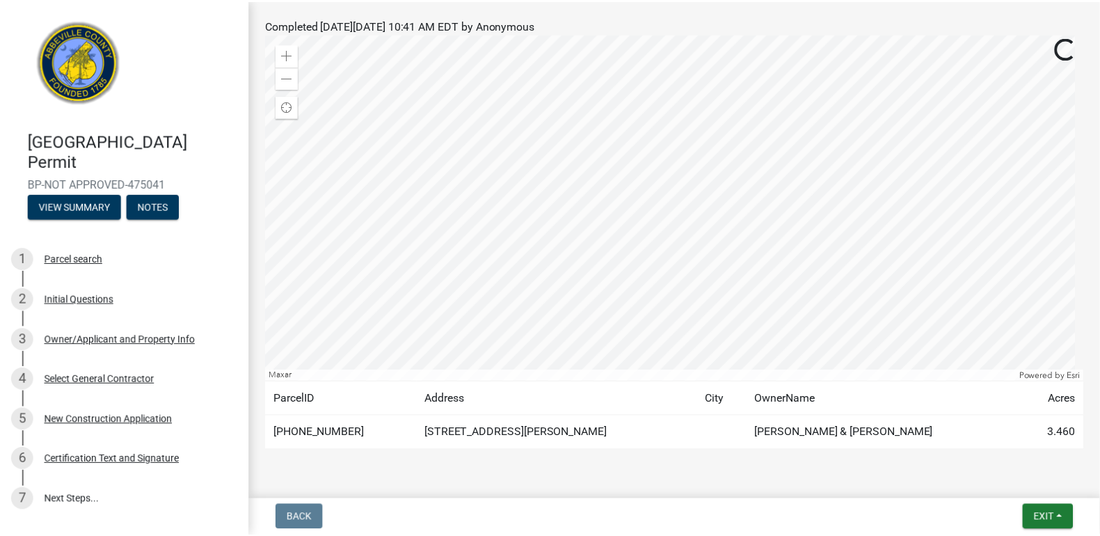
scroll to position [214, 0]
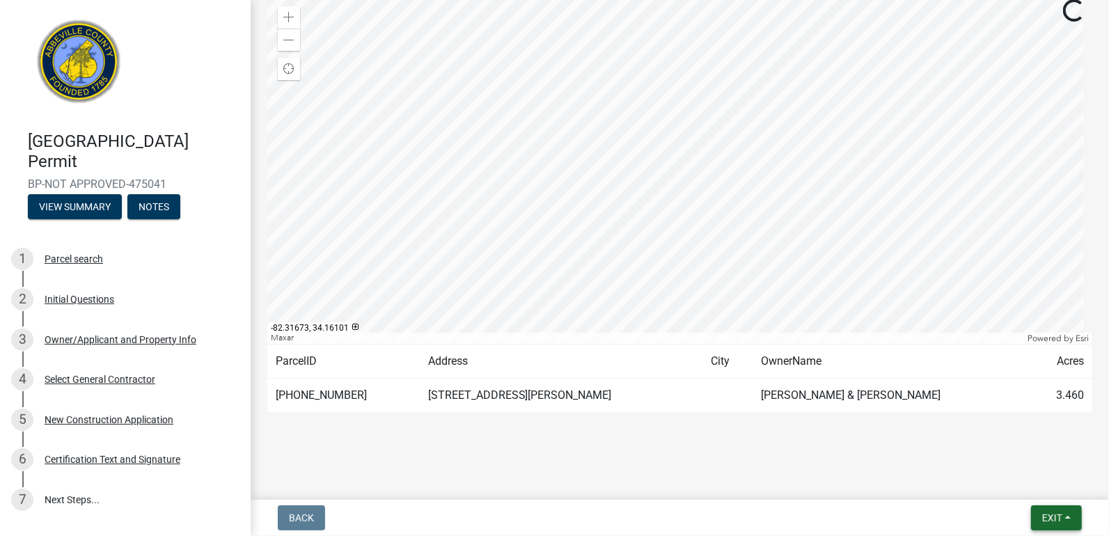
click at [1047, 512] on span "Exit" at bounding box center [1052, 517] width 20 height 11
click at [1001, 484] on button "Save & Exit" at bounding box center [1025, 481] width 111 height 33
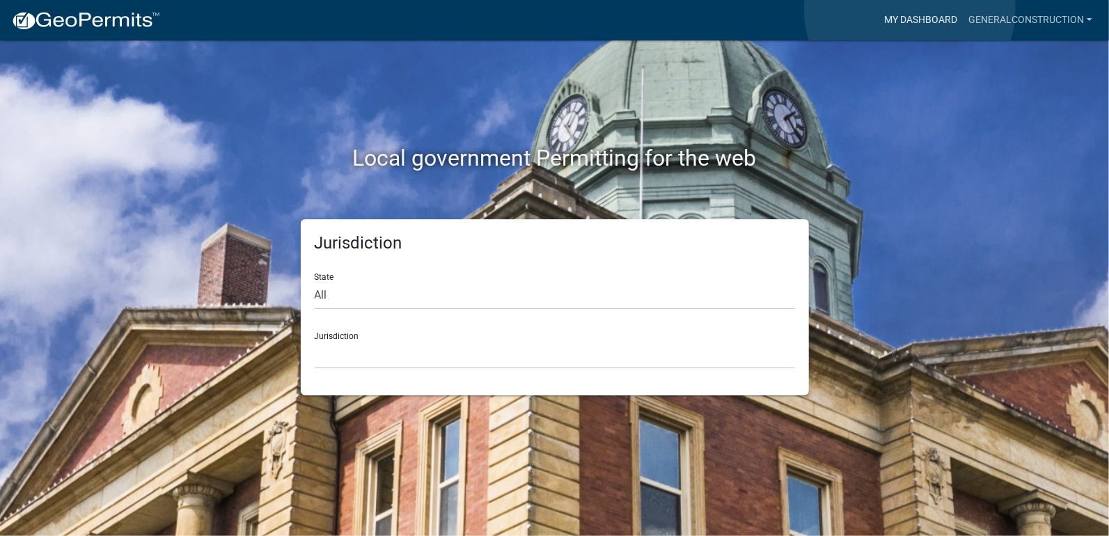
click at [910, 10] on link "My Dashboard" at bounding box center [920, 20] width 84 height 26
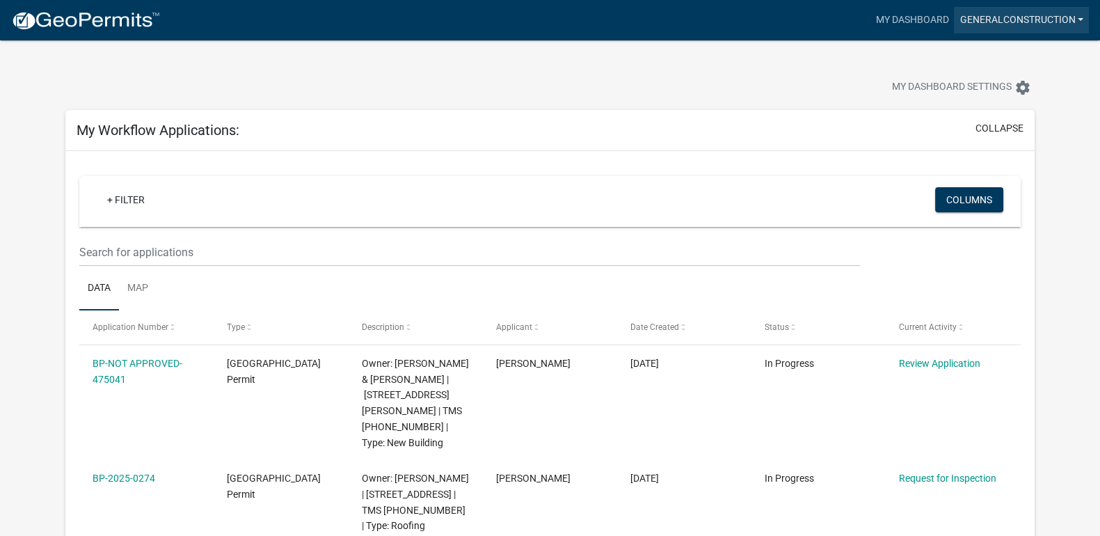
click at [1009, 17] on link "Generalconstruction" at bounding box center [1021, 20] width 135 height 26
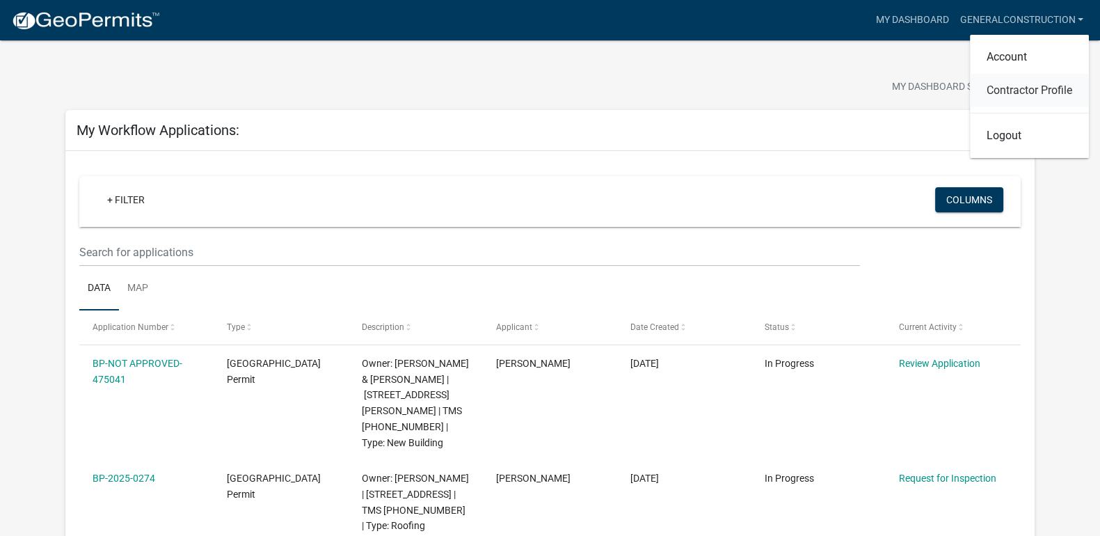
click at [1002, 86] on link "Contractor Profile" at bounding box center [1029, 90] width 119 height 33
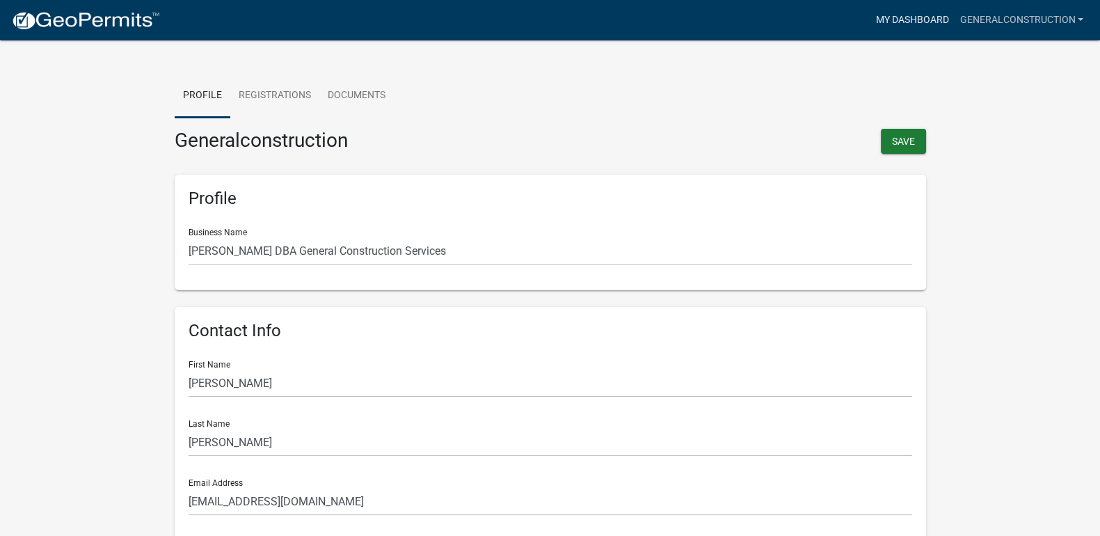
click at [902, 16] on link "My Dashboard" at bounding box center [912, 20] width 84 height 26
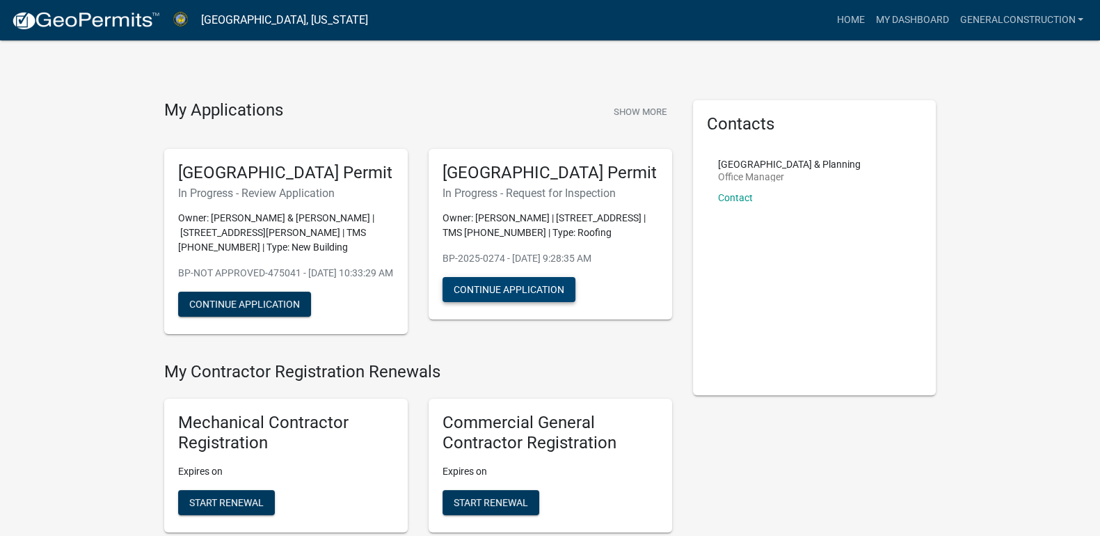
click at [515, 302] on button "Continue Application" at bounding box center [509, 289] width 133 height 25
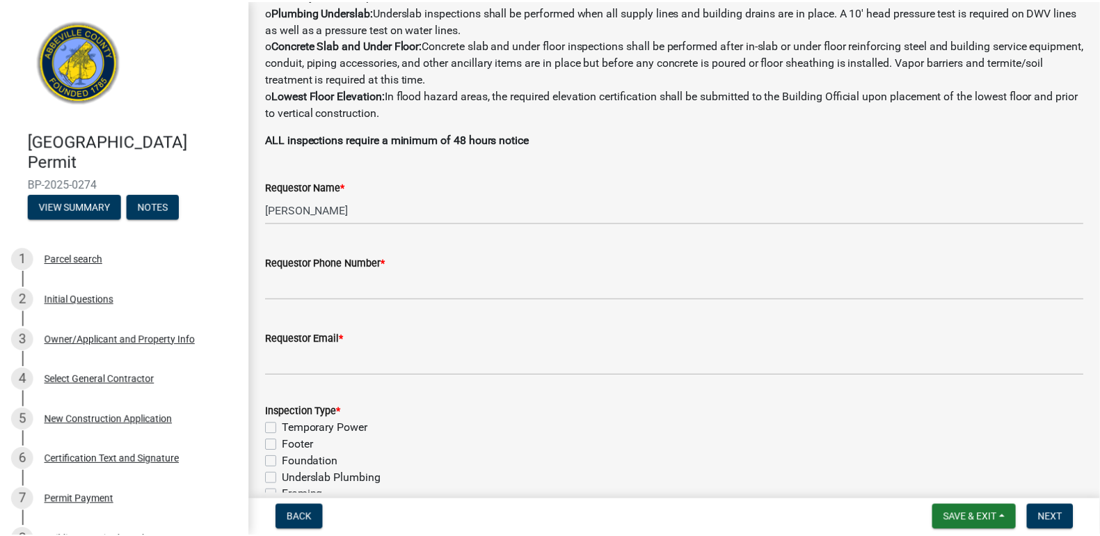
scroll to position [347, 0]
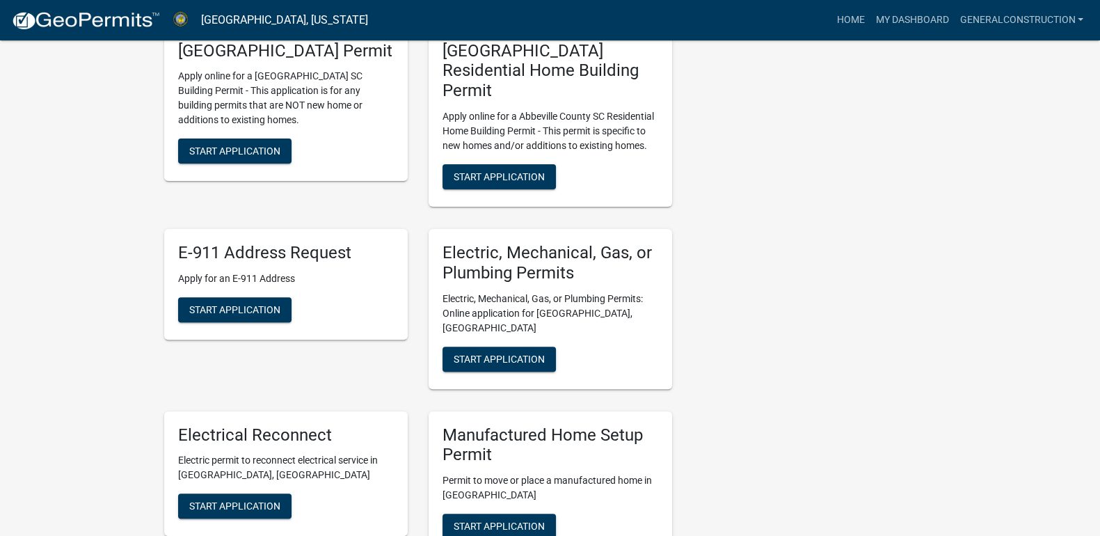
scroll to position [580, 0]
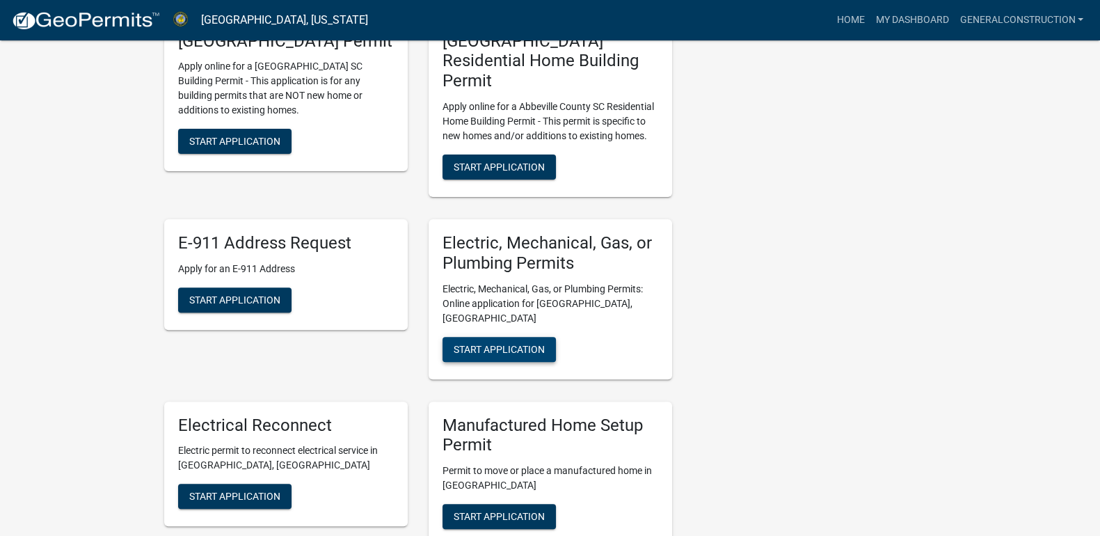
click at [507, 354] on span "Start Application" at bounding box center [499, 348] width 91 height 11
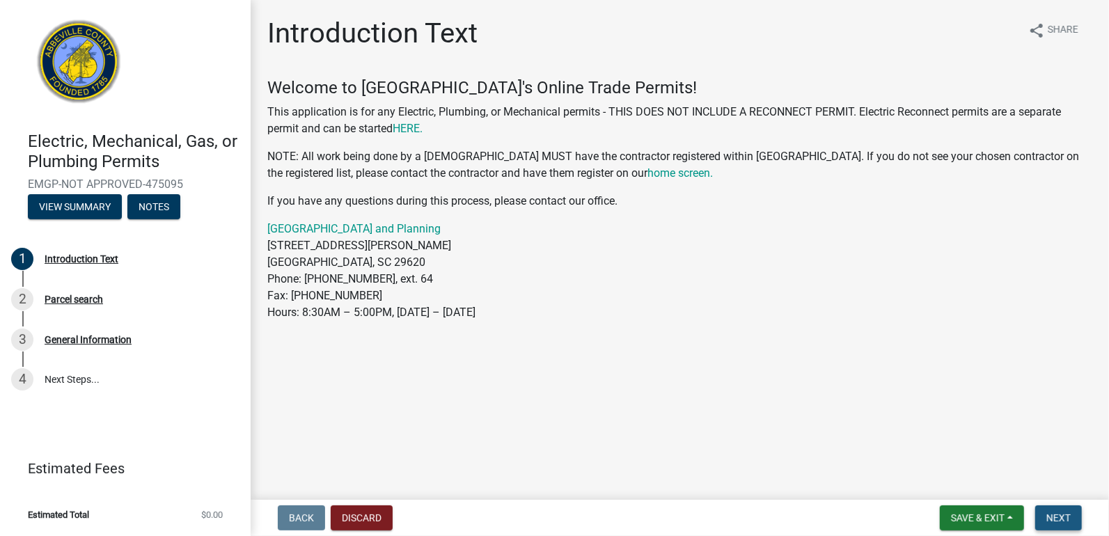
click at [1058, 520] on span "Next" at bounding box center [1058, 517] width 24 height 11
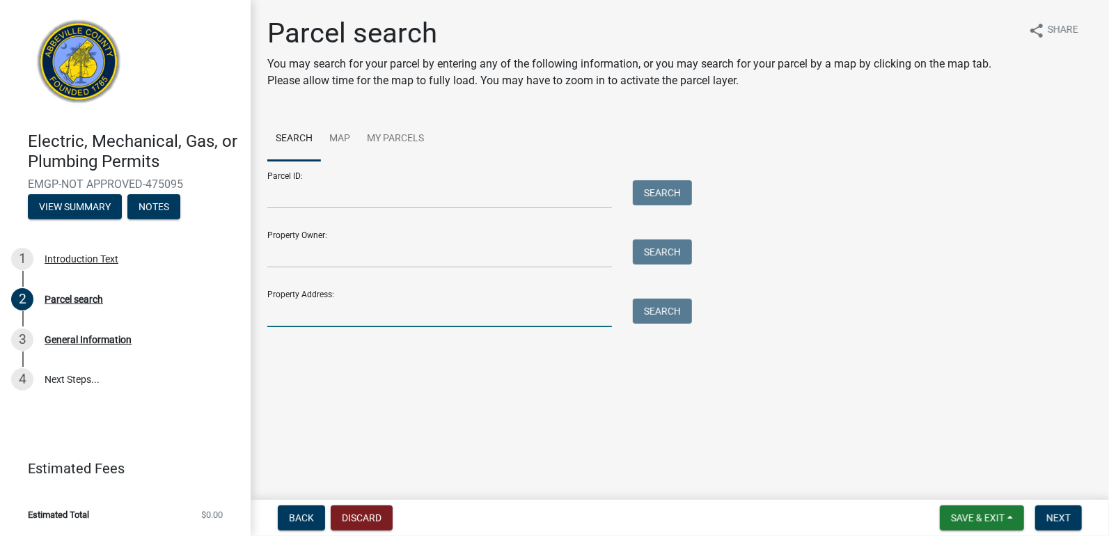
click at [298, 315] on input "Property Address:" at bounding box center [439, 313] width 344 height 29
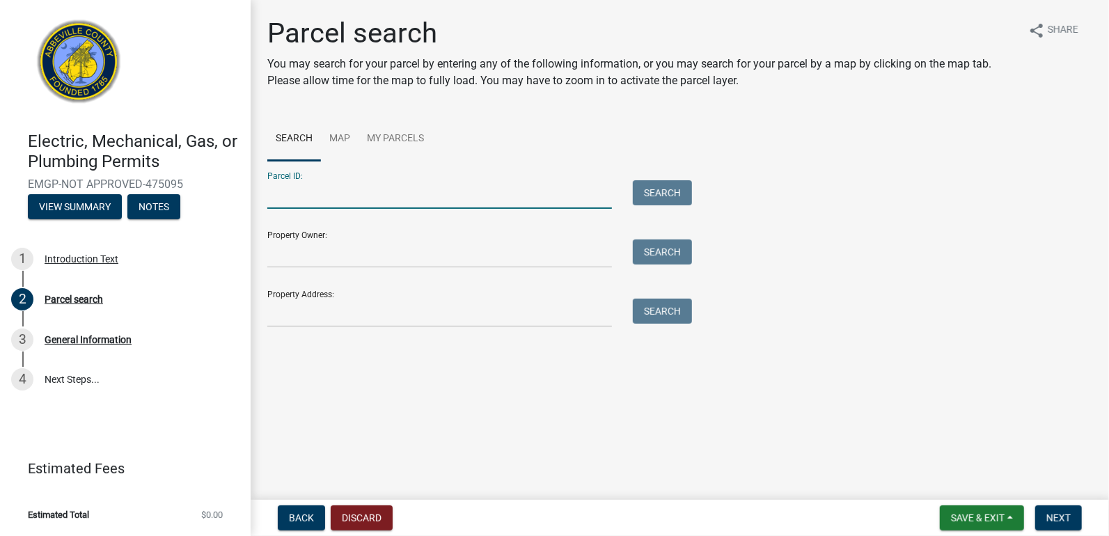
click at [321, 198] on input "Parcel ID:" at bounding box center [439, 194] width 344 height 29
type input "[PHONE_NUMBER]"
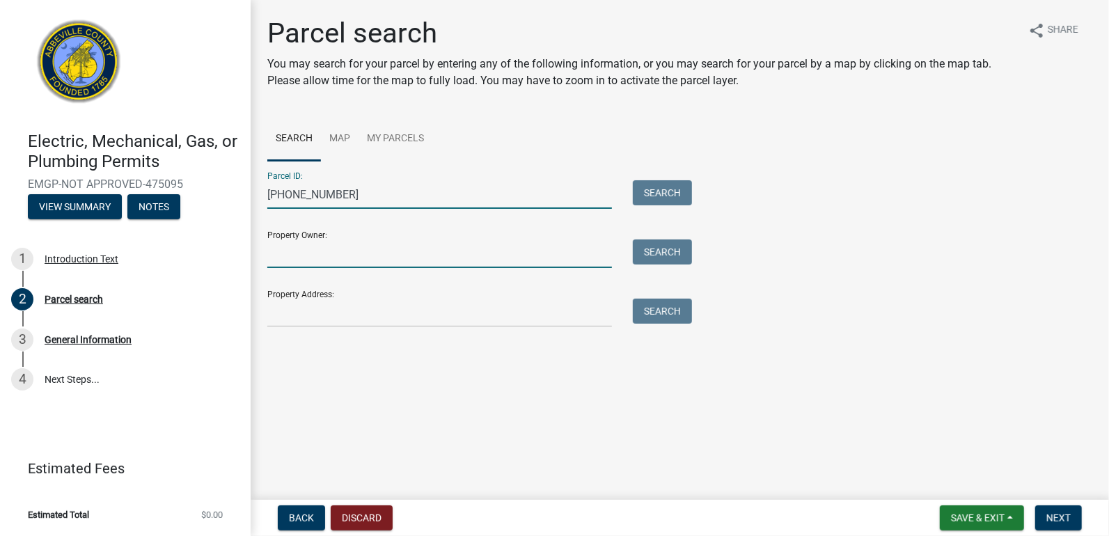
type input "[PERSON_NAME] & [PERSON_NAME]"
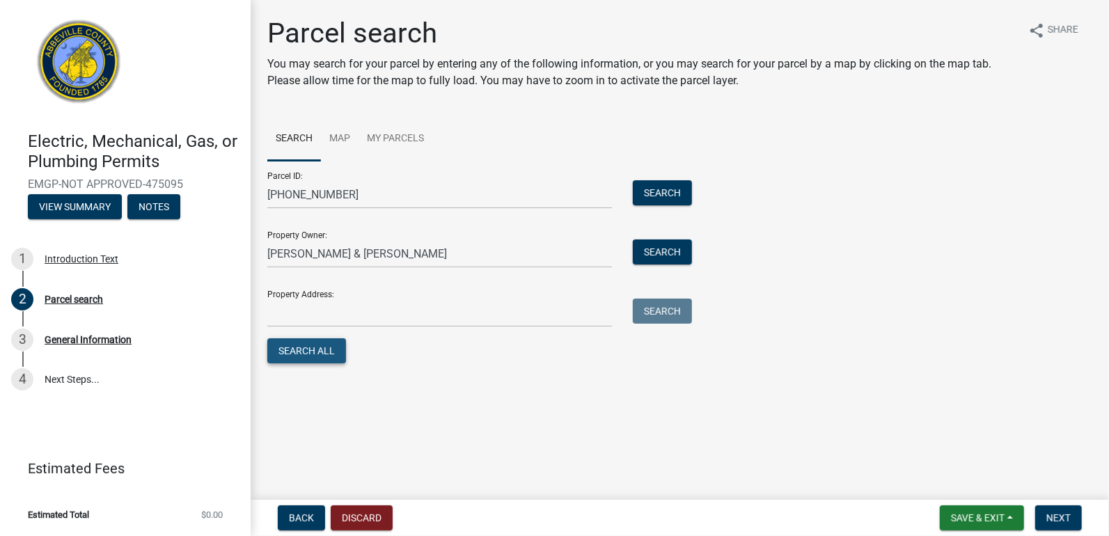
click at [324, 349] on button "Search All" at bounding box center [306, 350] width 79 height 25
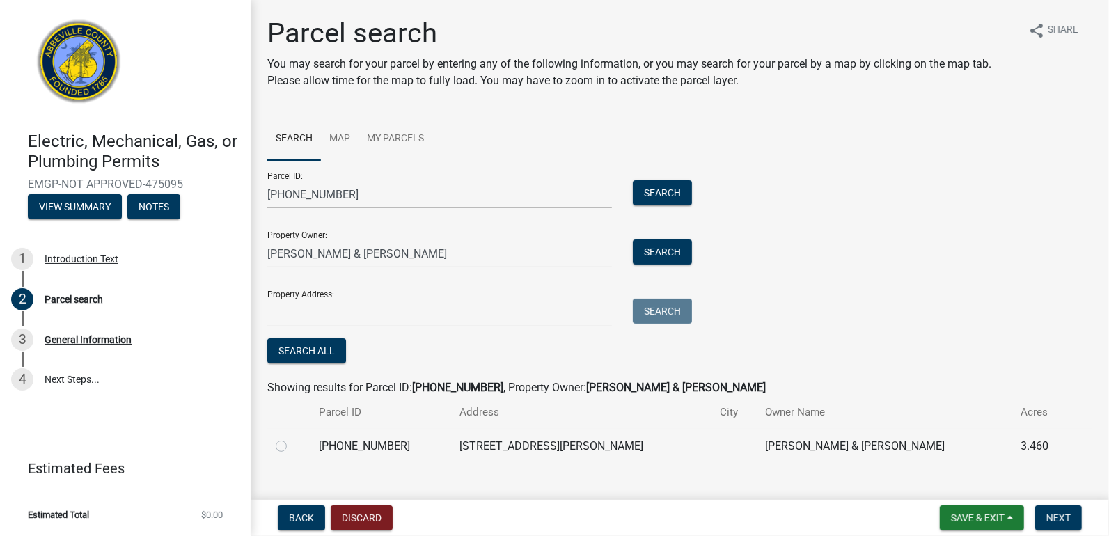
click at [292, 438] on label at bounding box center [292, 438] width 0 height 0
click at [292, 444] on input "radio" at bounding box center [296, 442] width 9 height 9
radio input "true"
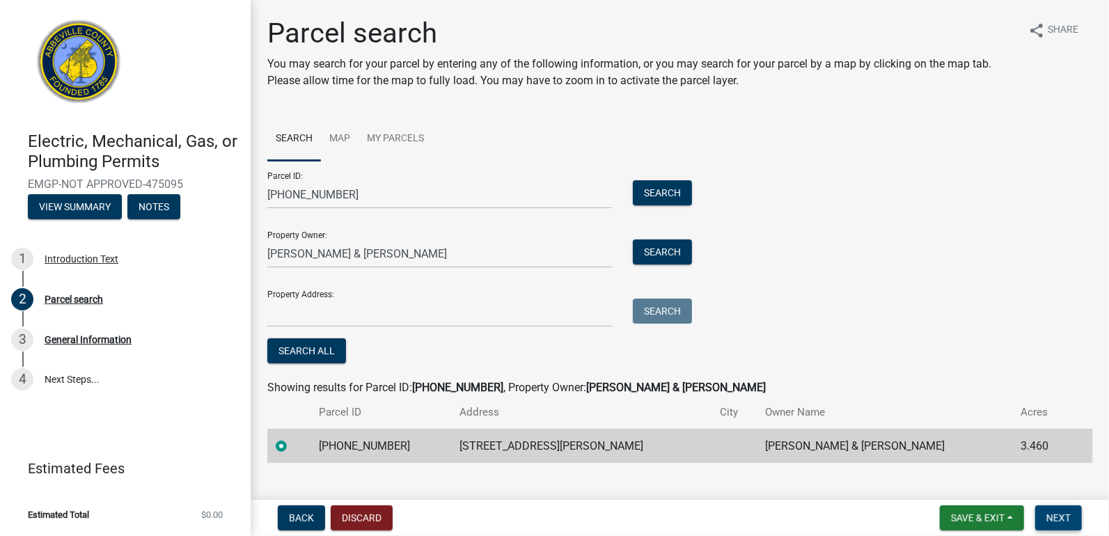
click at [1061, 515] on span "Next" at bounding box center [1058, 517] width 24 height 11
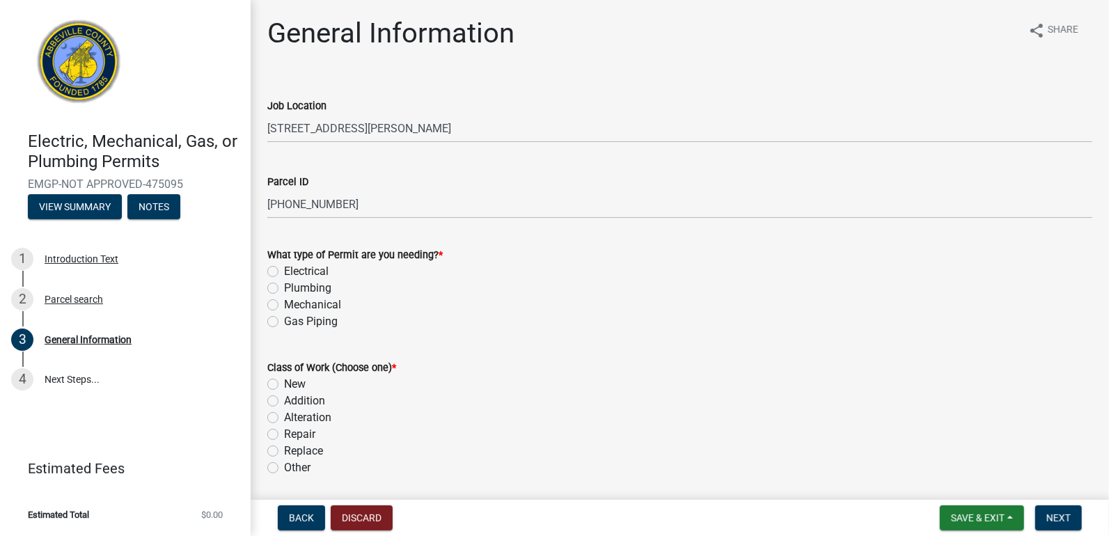
click at [284, 287] on label "Plumbing" at bounding box center [307, 288] width 47 height 17
click at [284, 287] on input "Plumbing" at bounding box center [288, 284] width 9 height 9
radio input "true"
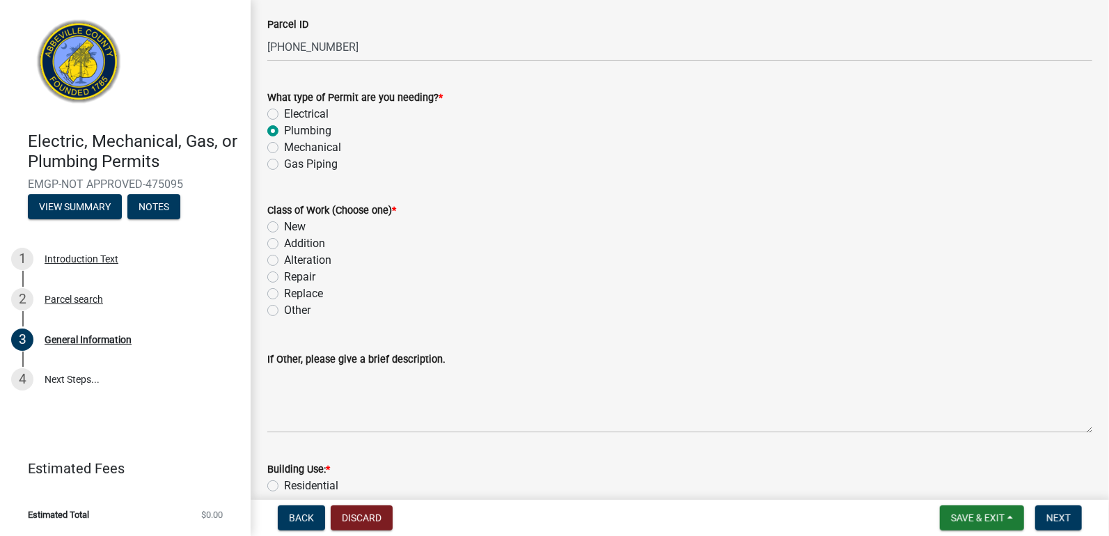
scroll to position [173, 0]
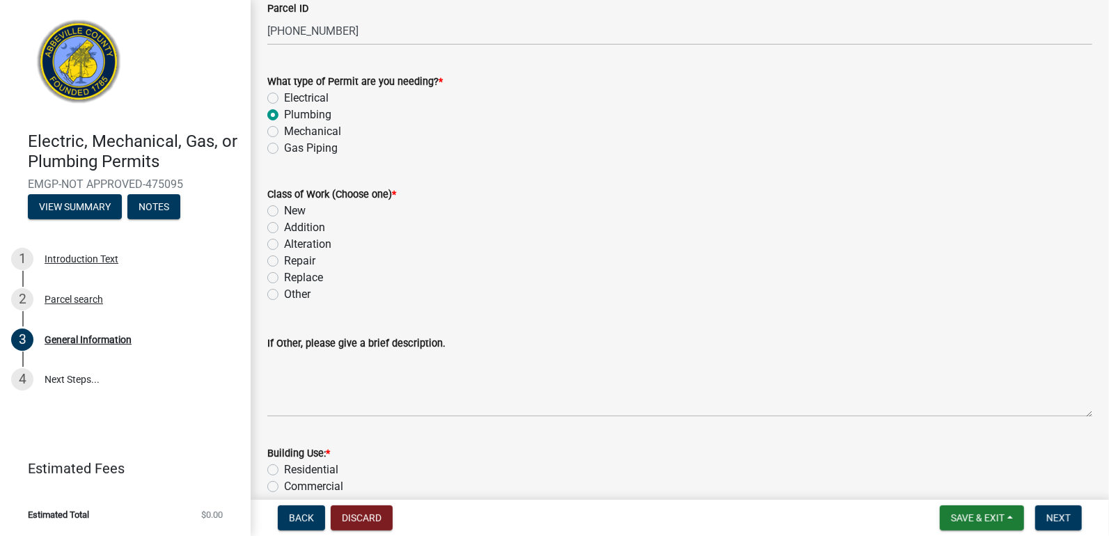
click at [284, 207] on label "New" at bounding box center [295, 211] width 22 height 17
click at [284, 207] on input "New" at bounding box center [288, 207] width 9 height 9
radio input "true"
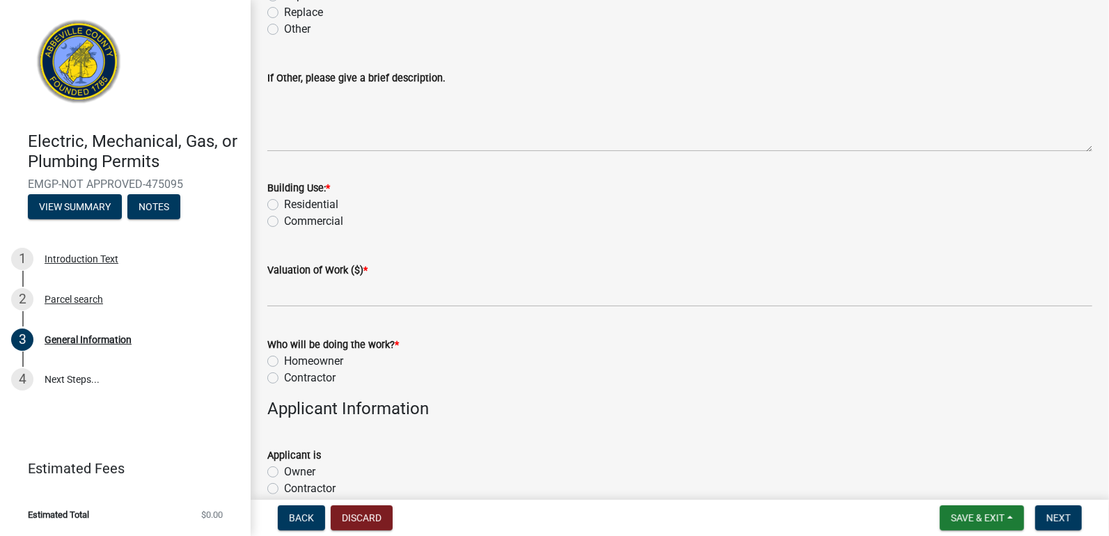
scroll to position [463, 0]
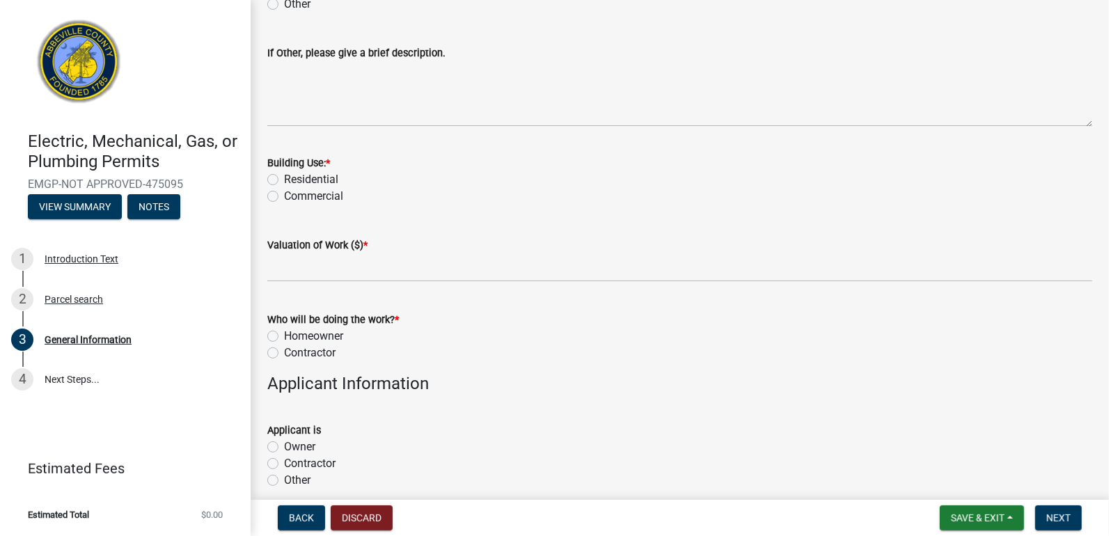
click at [284, 181] on label "Residential" at bounding box center [311, 179] width 54 height 17
click at [284, 180] on input "Residential" at bounding box center [288, 175] width 9 height 9
radio input "true"
click at [284, 352] on label "Contractor" at bounding box center [309, 352] width 51 height 17
click at [284, 352] on input "Contractor" at bounding box center [288, 348] width 9 height 9
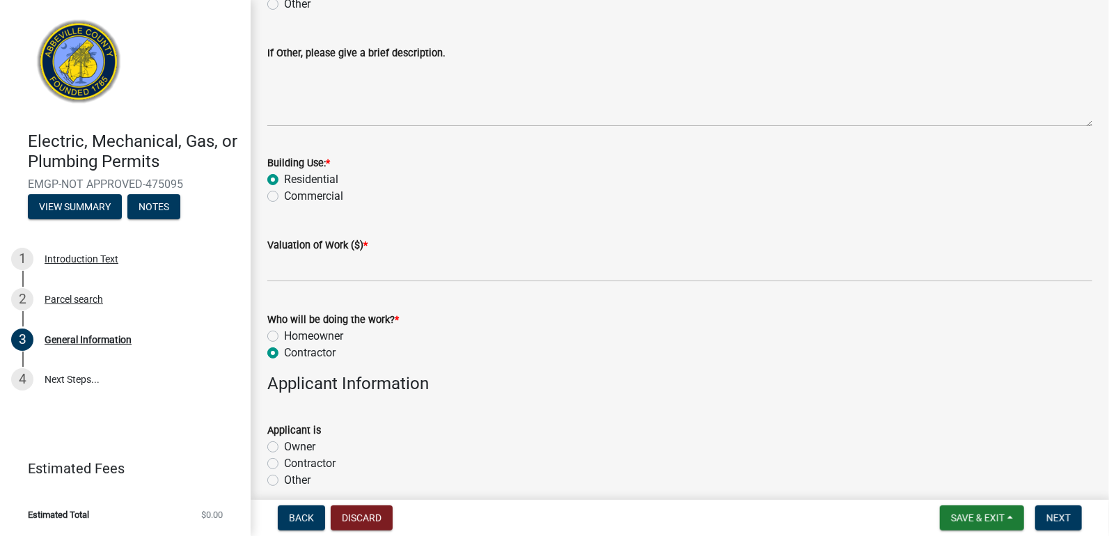
radio input "true"
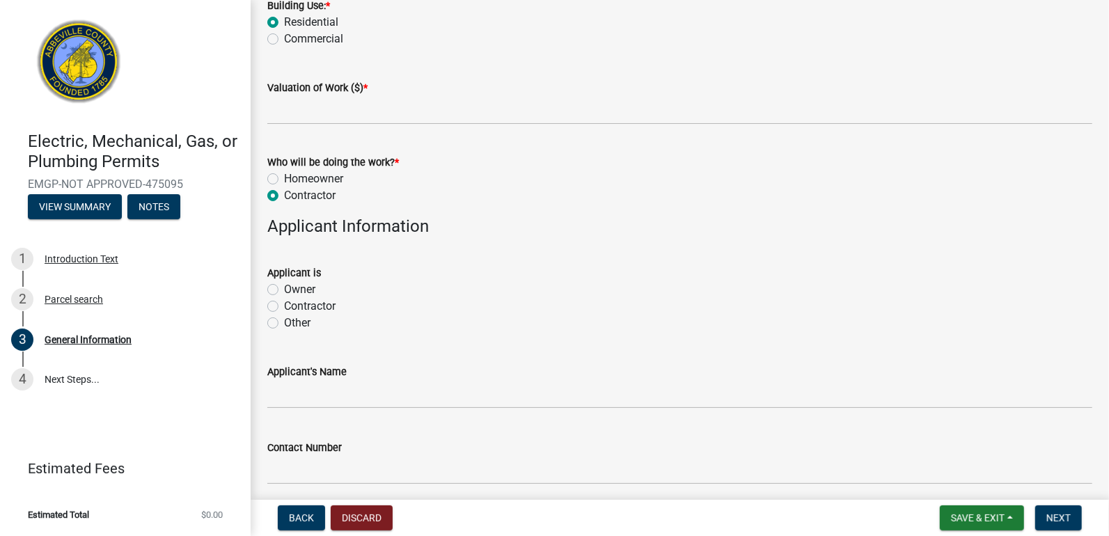
scroll to position [637, 0]
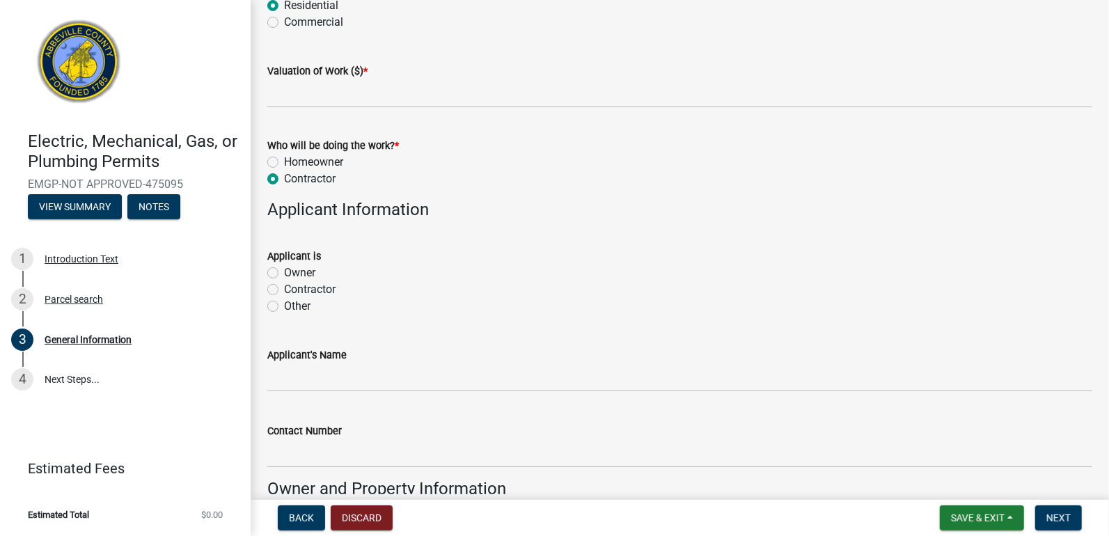
click at [284, 289] on label "Contractor" at bounding box center [309, 289] width 51 height 17
click at [284, 289] on input "Contractor" at bounding box center [288, 285] width 9 height 9
radio input "true"
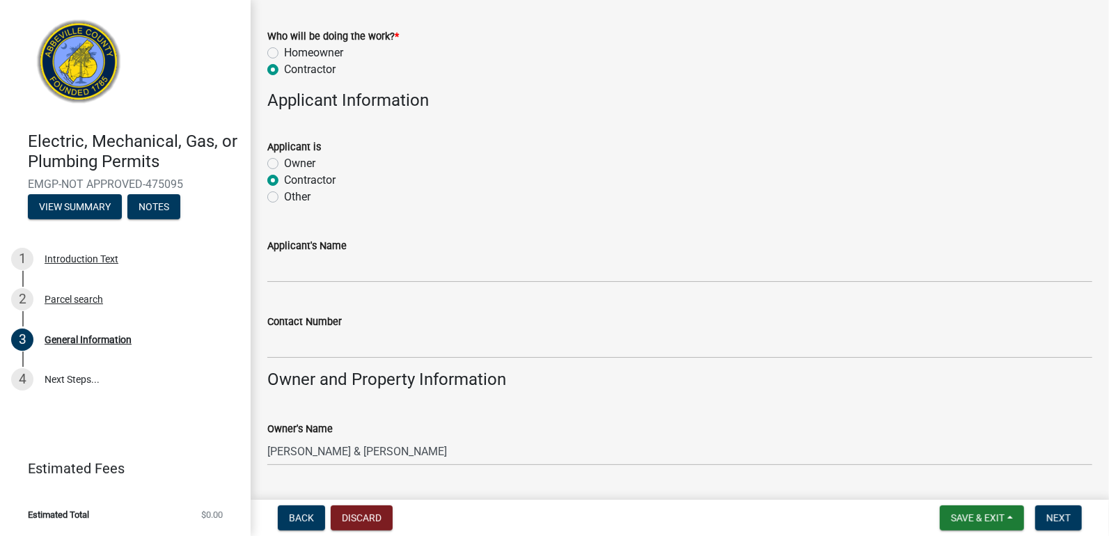
scroll to position [754, 0]
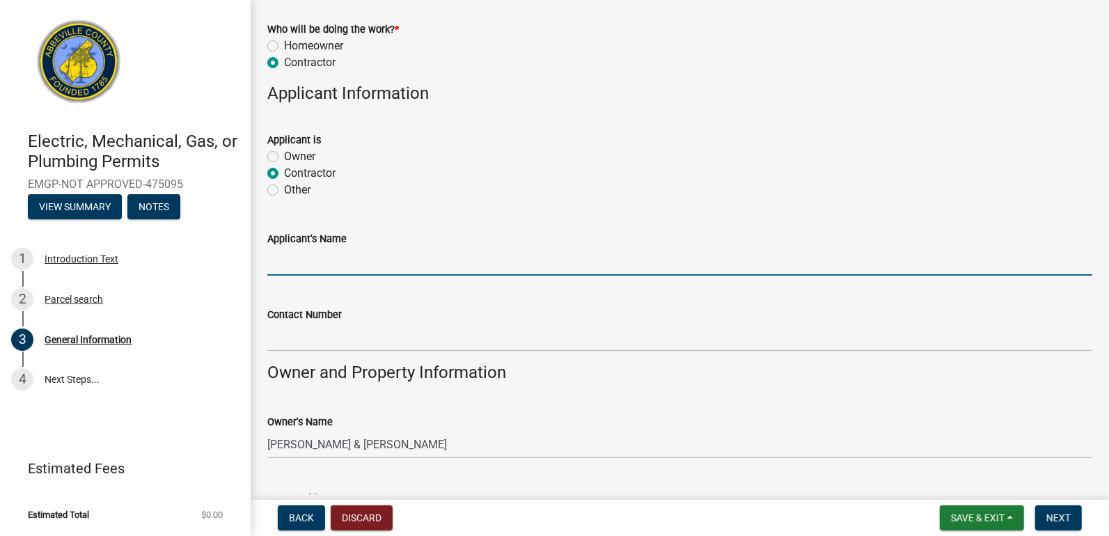
click at [321, 264] on input "Applicant's Name" at bounding box center [679, 261] width 825 height 29
type input "General Construction Services"
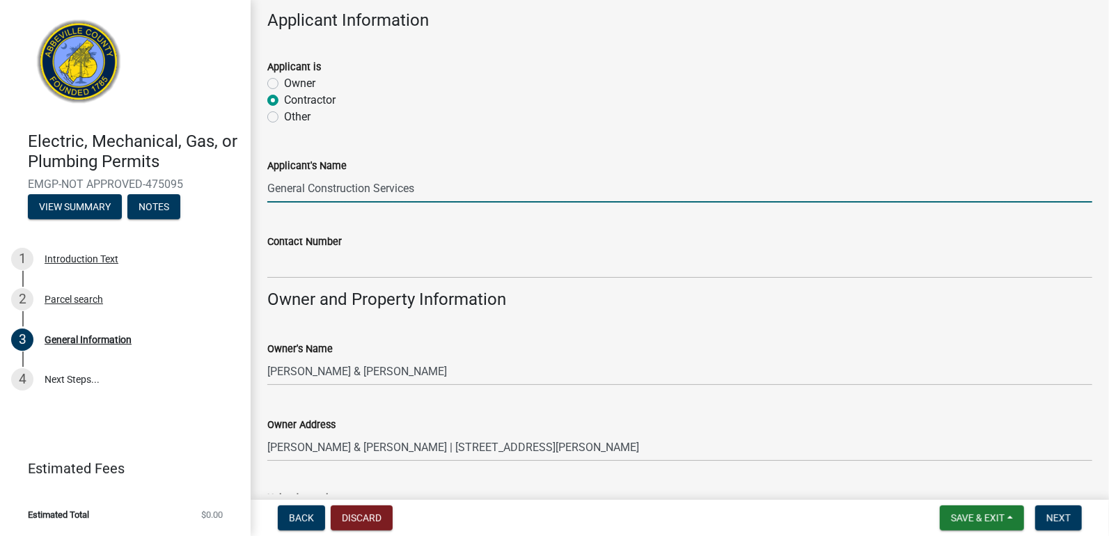
scroll to position [870, 0]
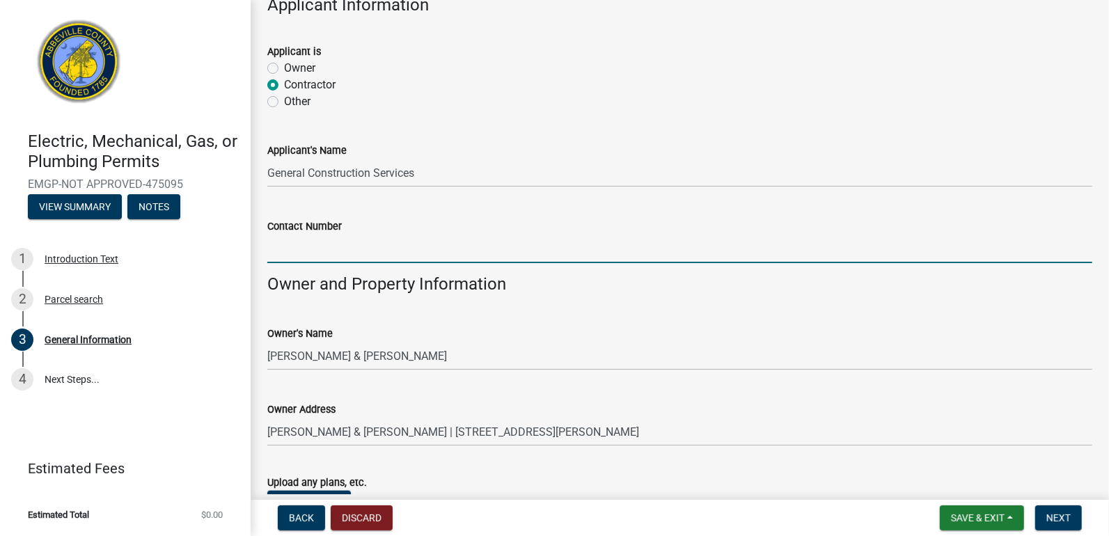
click at [310, 246] on input "Contact Number" at bounding box center [679, 249] width 825 height 29
type input "[PHONE_NUMBER]"
type input "15000"
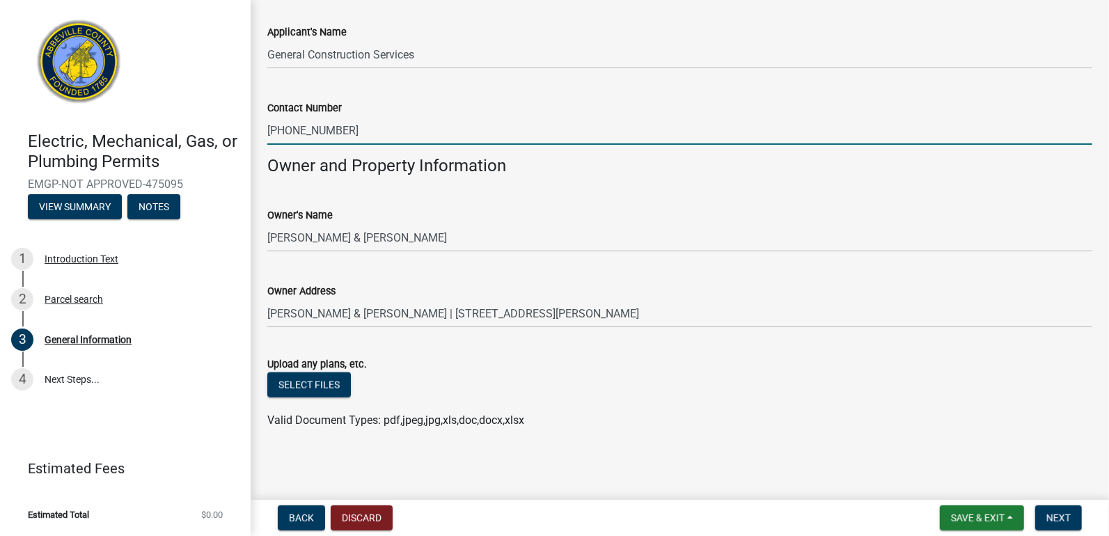
scroll to position [960, 0]
click at [1052, 518] on span "Next" at bounding box center [1058, 517] width 24 height 11
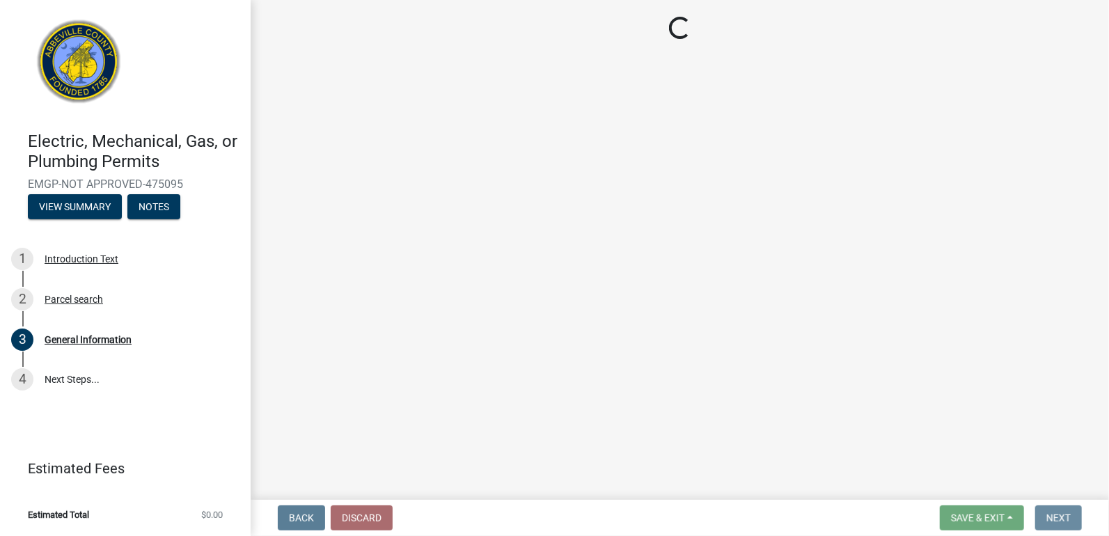
scroll to position [0, 0]
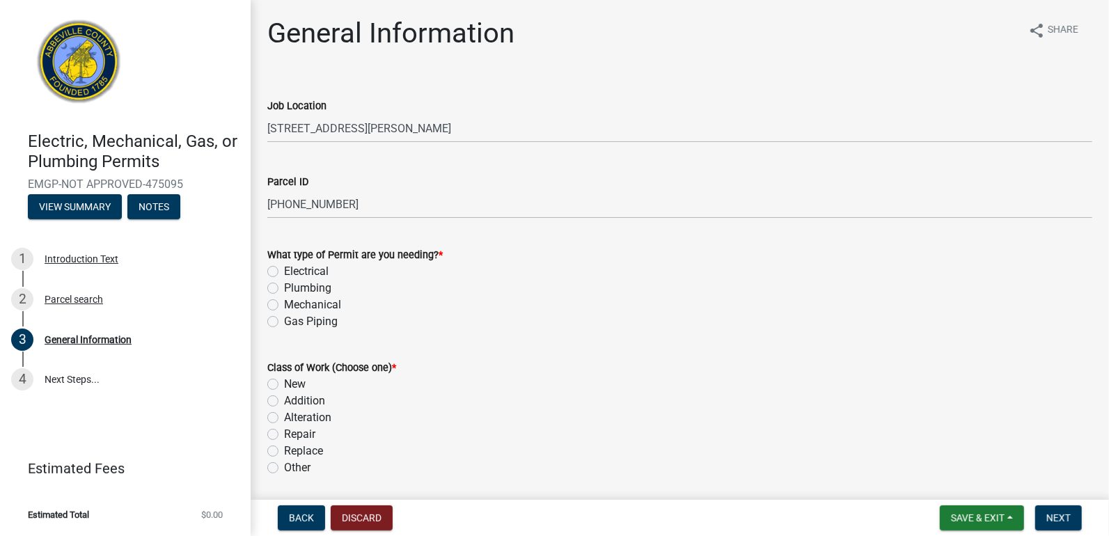
click at [284, 285] on label "Plumbing" at bounding box center [307, 288] width 47 height 17
click at [284, 285] on input "Plumbing" at bounding box center [288, 284] width 9 height 9
radio input "true"
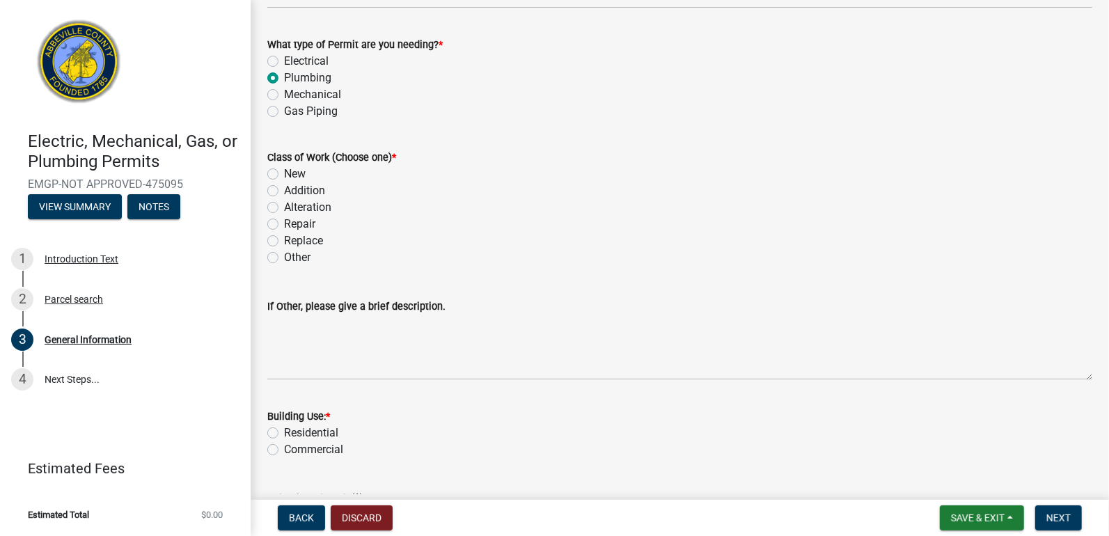
scroll to position [289, 0]
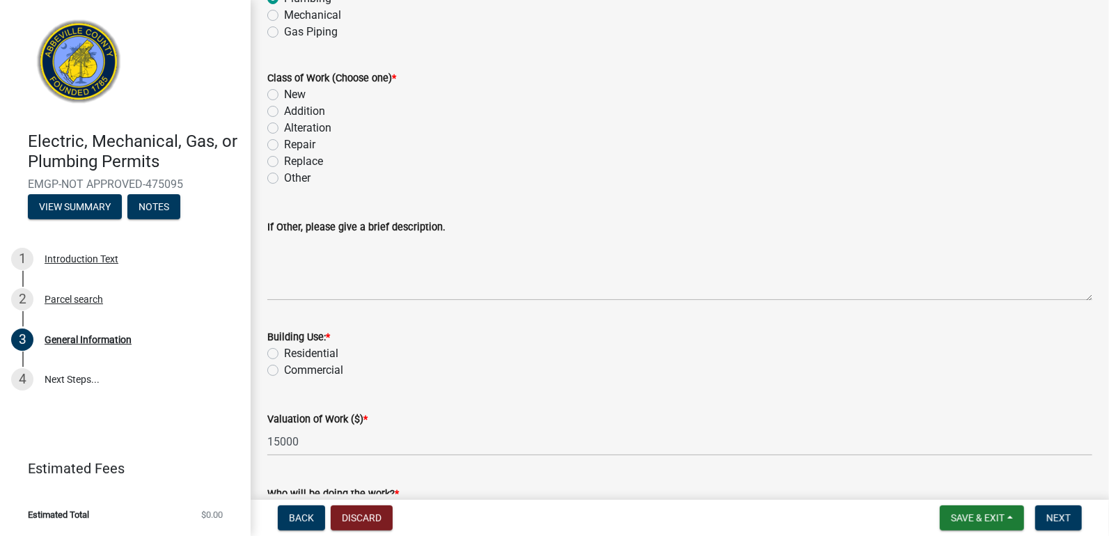
click at [284, 91] on label "New" at bounding box center [295, 94] width 22 height 17
click at [284, 91] on input "New" at bounding box center [288, 90] width 9 height 9
radio input "true"
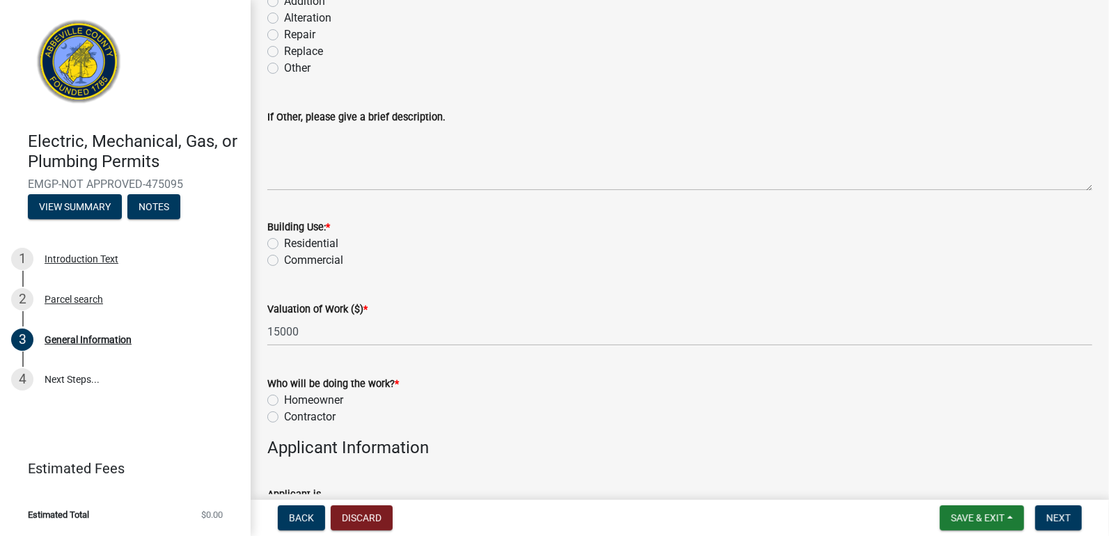
scroll to position [406, 0]
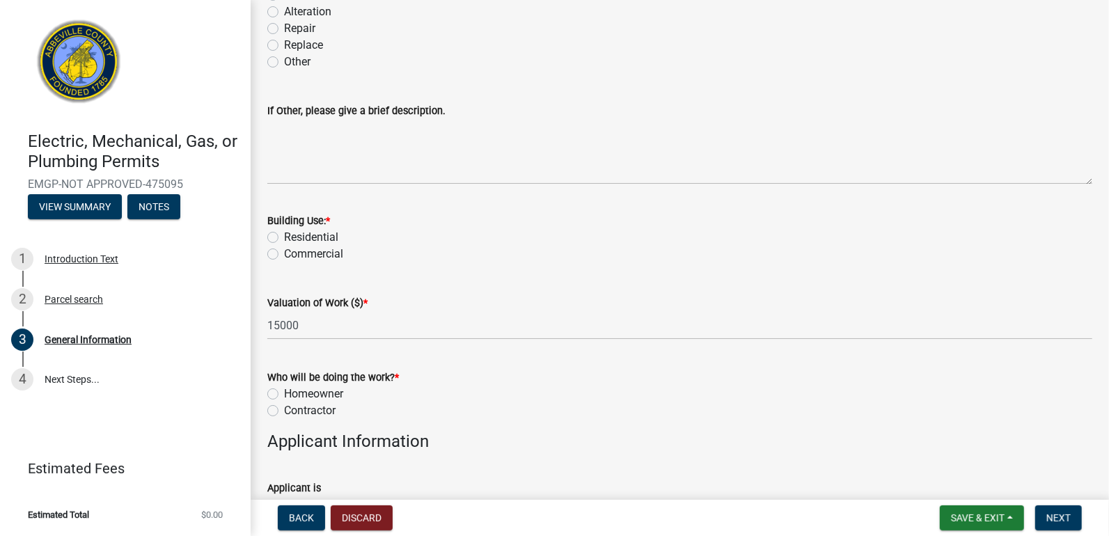
click at [284, 233] on label "Residential" at bounding box center [311, 237] width 54 height 17
click at [284, 233] on input "Residential" at bounding box center [288, 233] width 9 height 9
radio input "true"
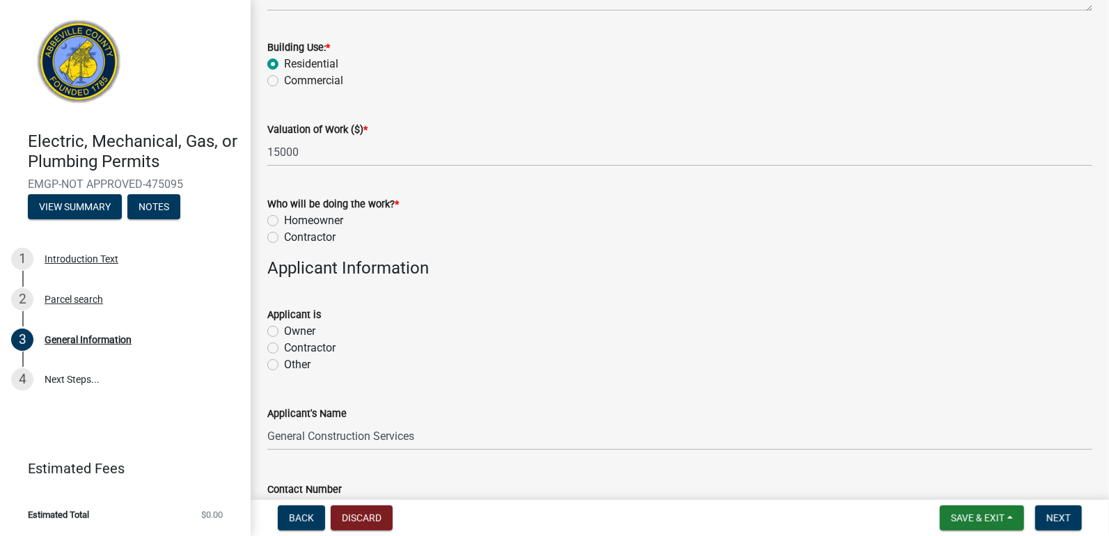
scroll to position [580, 0]
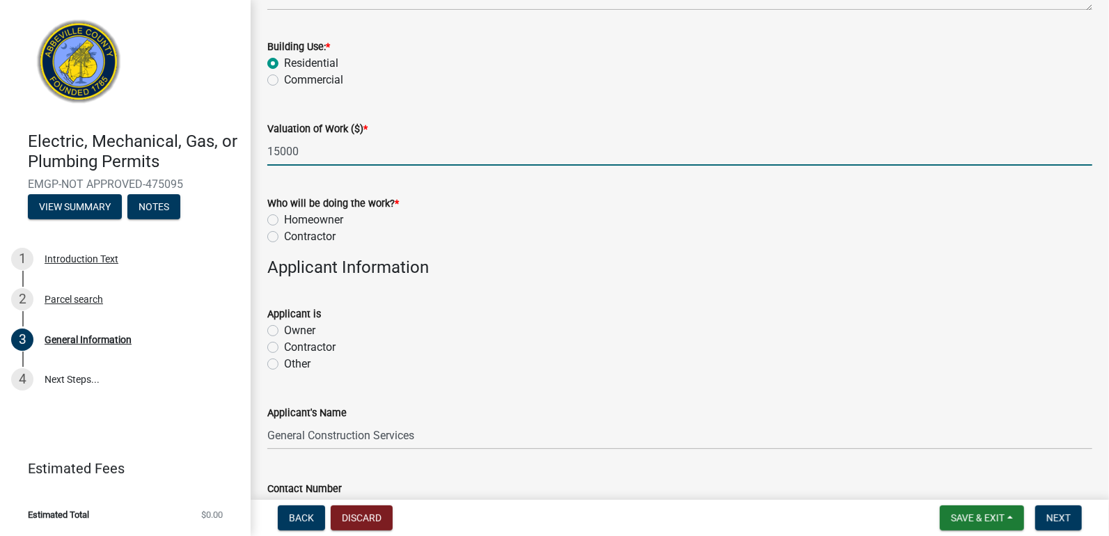
drag, startPoint x: 311, startPoint y: 150, endPoint x: 234, endPoint y: 148, distance: 77.3
click at [234, 148] on div "Electric, Mechanical, Gas, or Plumbing Permits EMGP-NOT APPROVED-475095 View Su…" at bounding box center [554, 268] width 1109 height 536
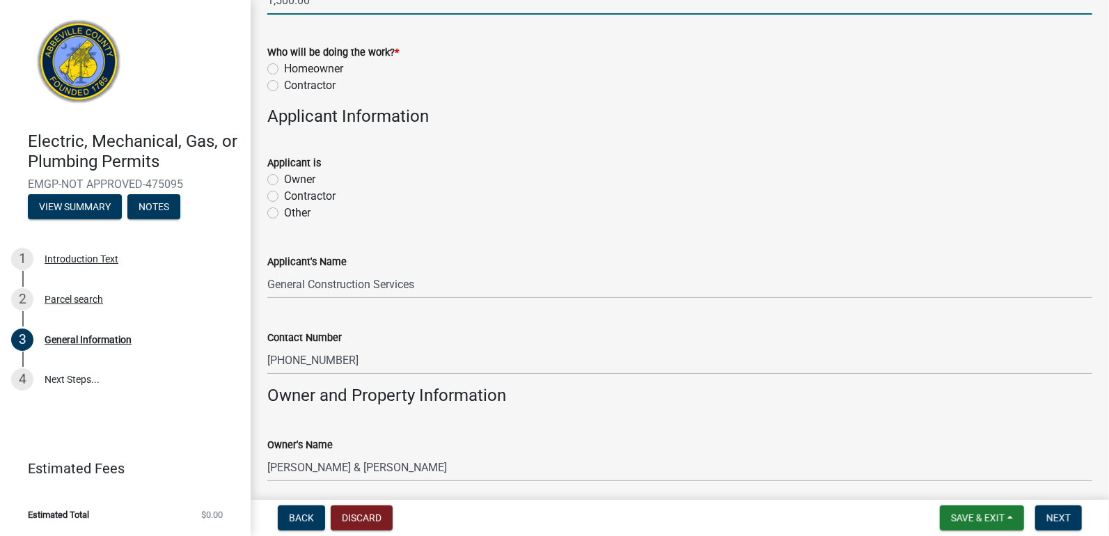
scroll to position [811, 0]
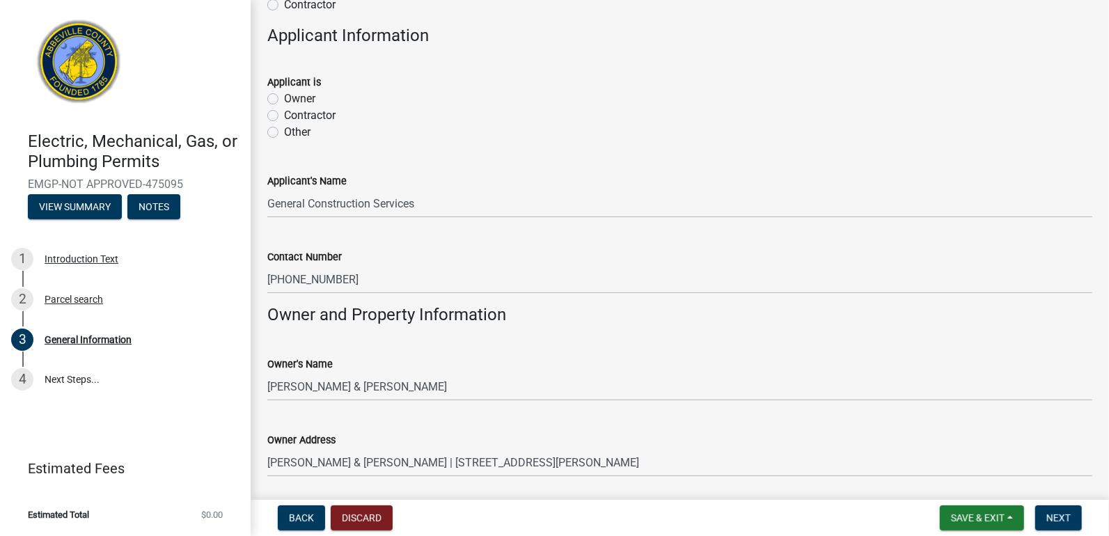
type input "1500"
click at [284, 111] on label "Contractor" at bounding box center [309, 115] width 51 height 17
click at [284, 111] on input "Contractor" at bounding box center [288, 111] width 9 height 9
radio input "true"
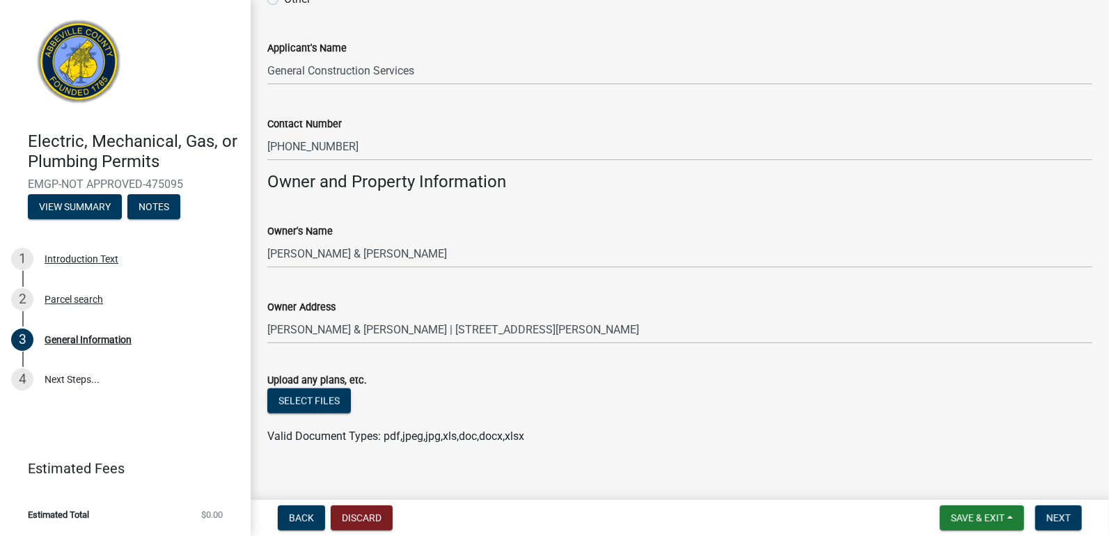
scroll to position [960, 0]
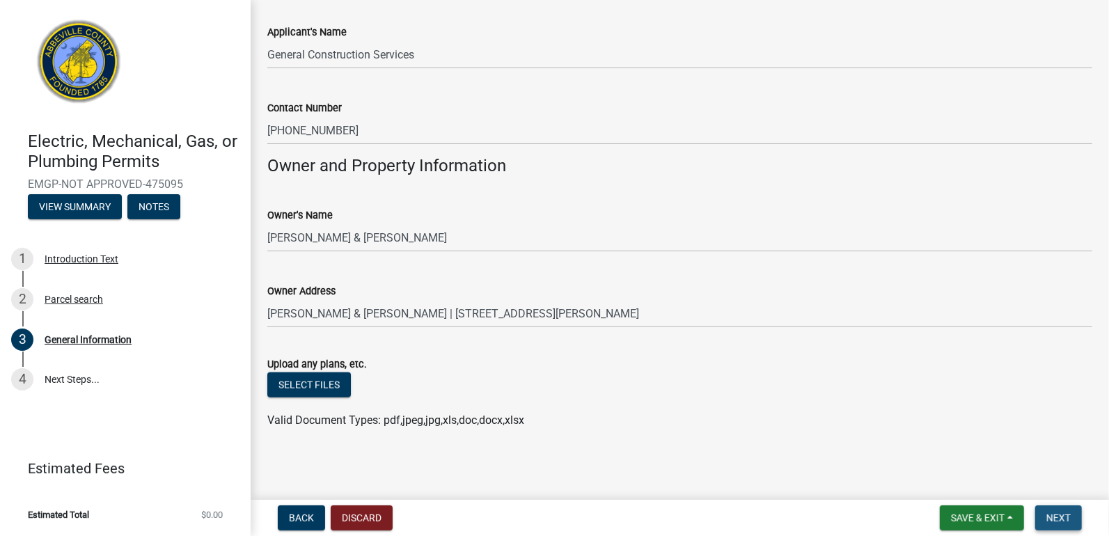
click at [1068, 512] on span "Next" at bounding box center [1058, 517] width 24 height 11
click at [1064, 517] on span "Next" at bounding box center [1058, 517] width 24 height 11
click at [1063, 515] on span "Next" at bounding box center [1058, 517] width 24 height 11
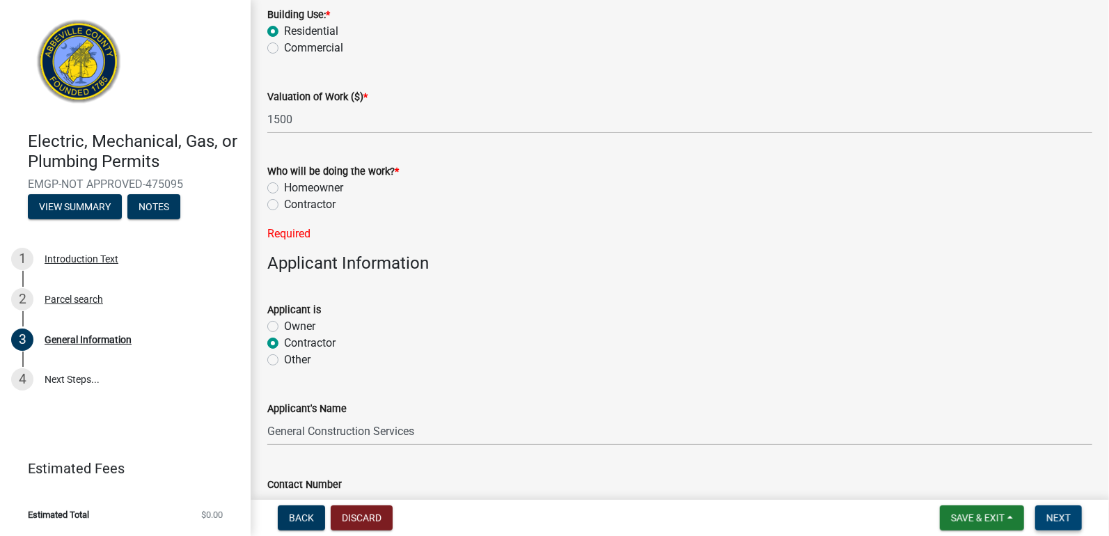
scroll to position [582, 0]
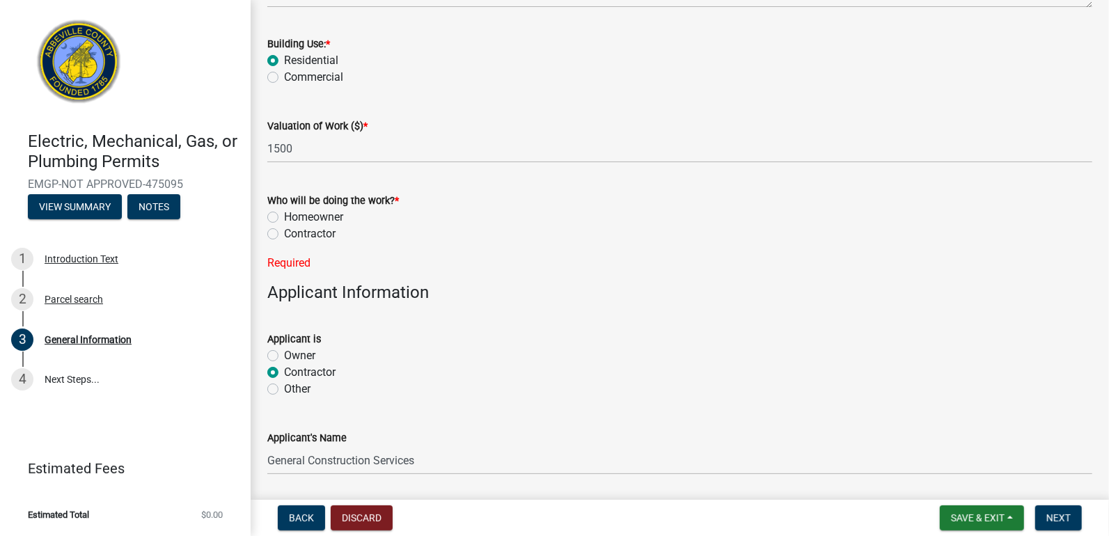
click at [284, 233] on label "Contractor" at bounding box center [309, 233] width 51 height 17
click at [284, 233] on input "Contractor" at bounding box center [288, 229] width 9 height 9
radio input "true"
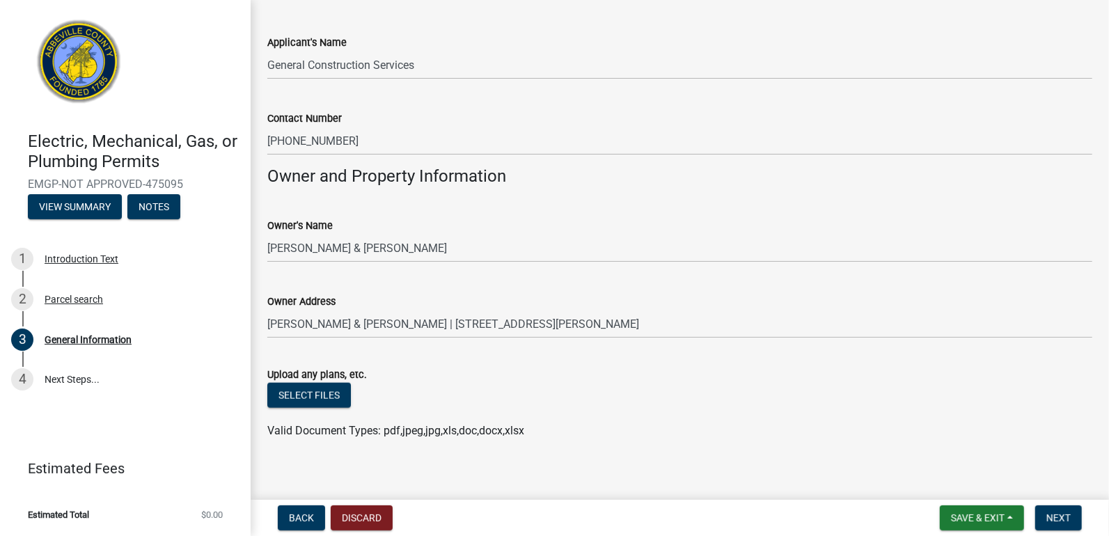
scroll to position [960, 0]
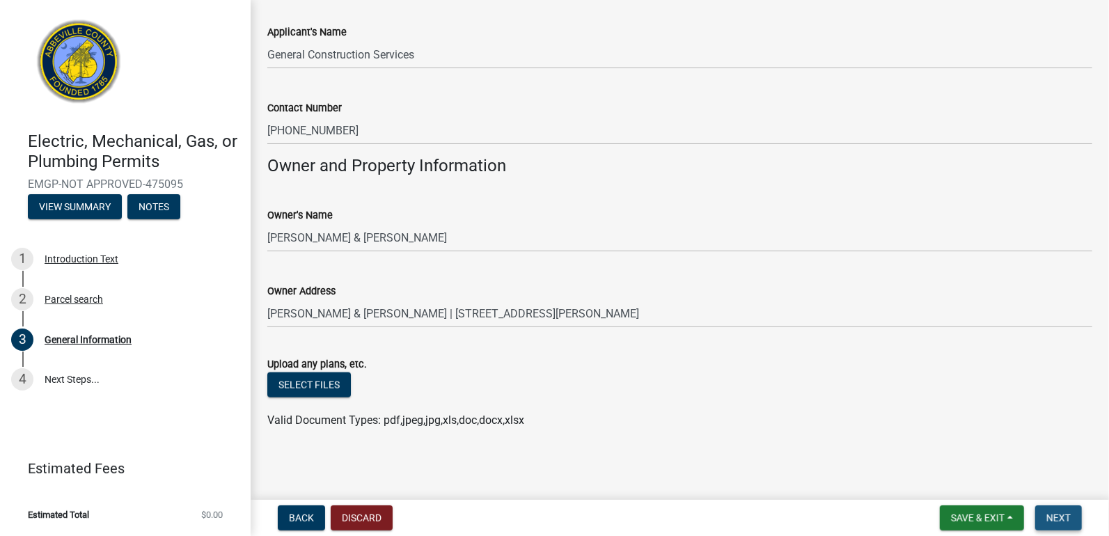
click at [1049, 523] on button "Next" at bounding box center [1058, 517] width 47 height 25
